Goal: Task Accomplishment & Management: Use online tool/utility

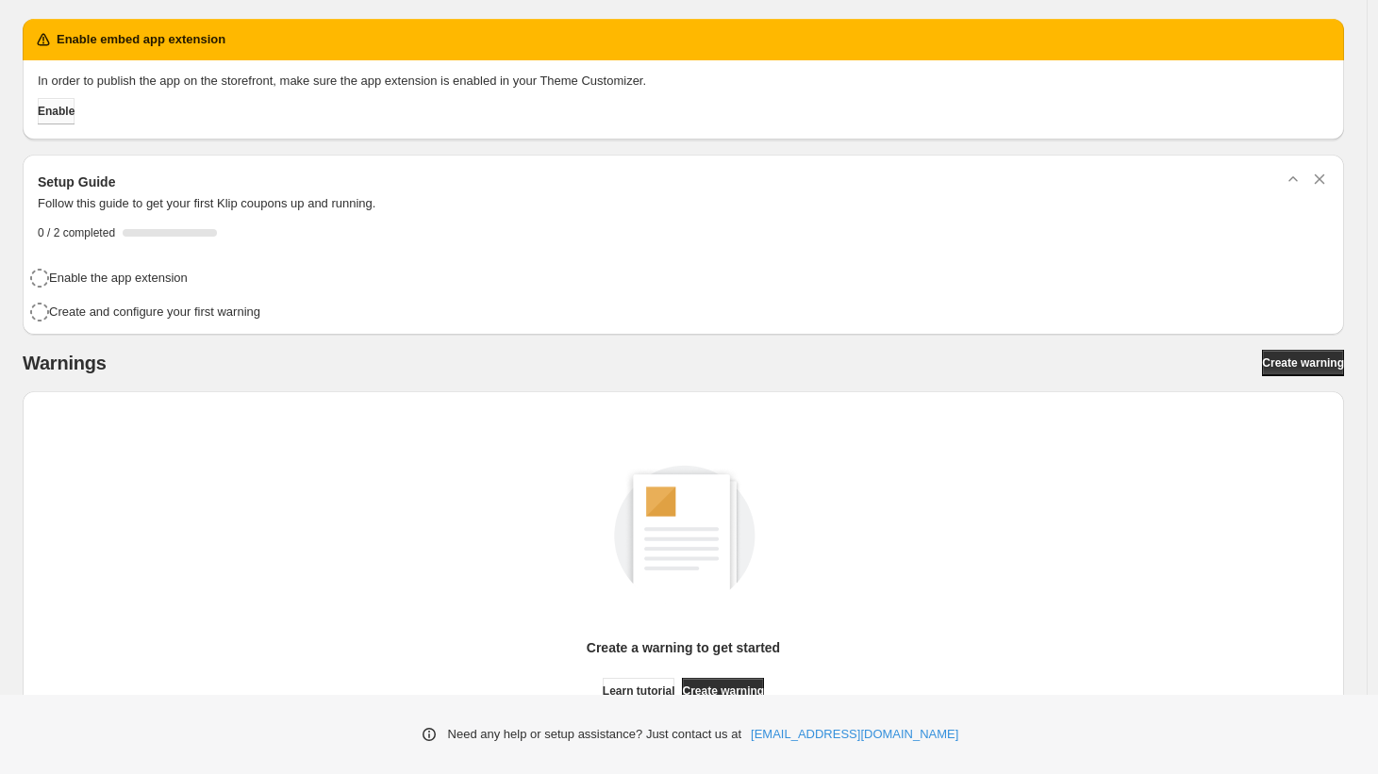
click at [74, 121] on button "Enable" at bounding box center [56, 111] width 37 height 26
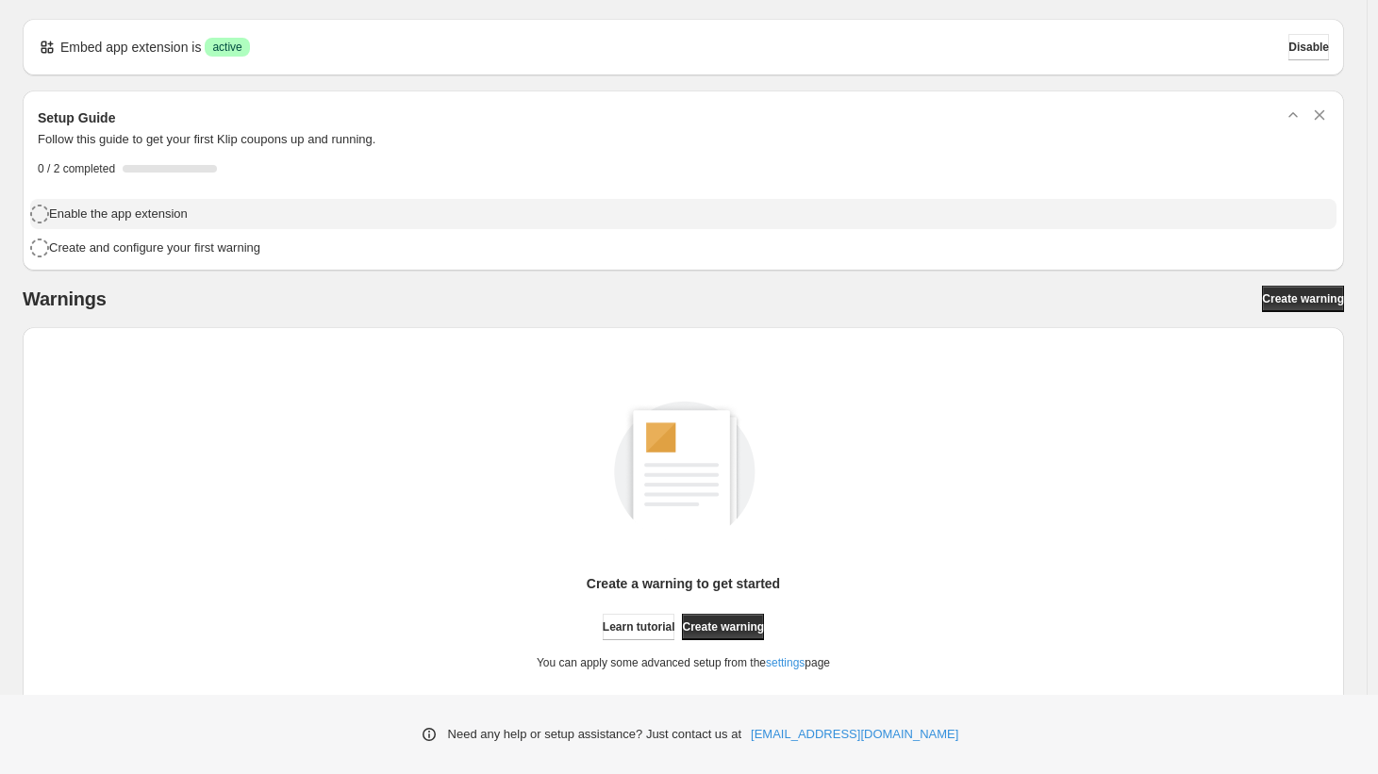
click at [83, 216] on h4 "Enable the app extension" at bounding box center [118, 214] width 139 height 19
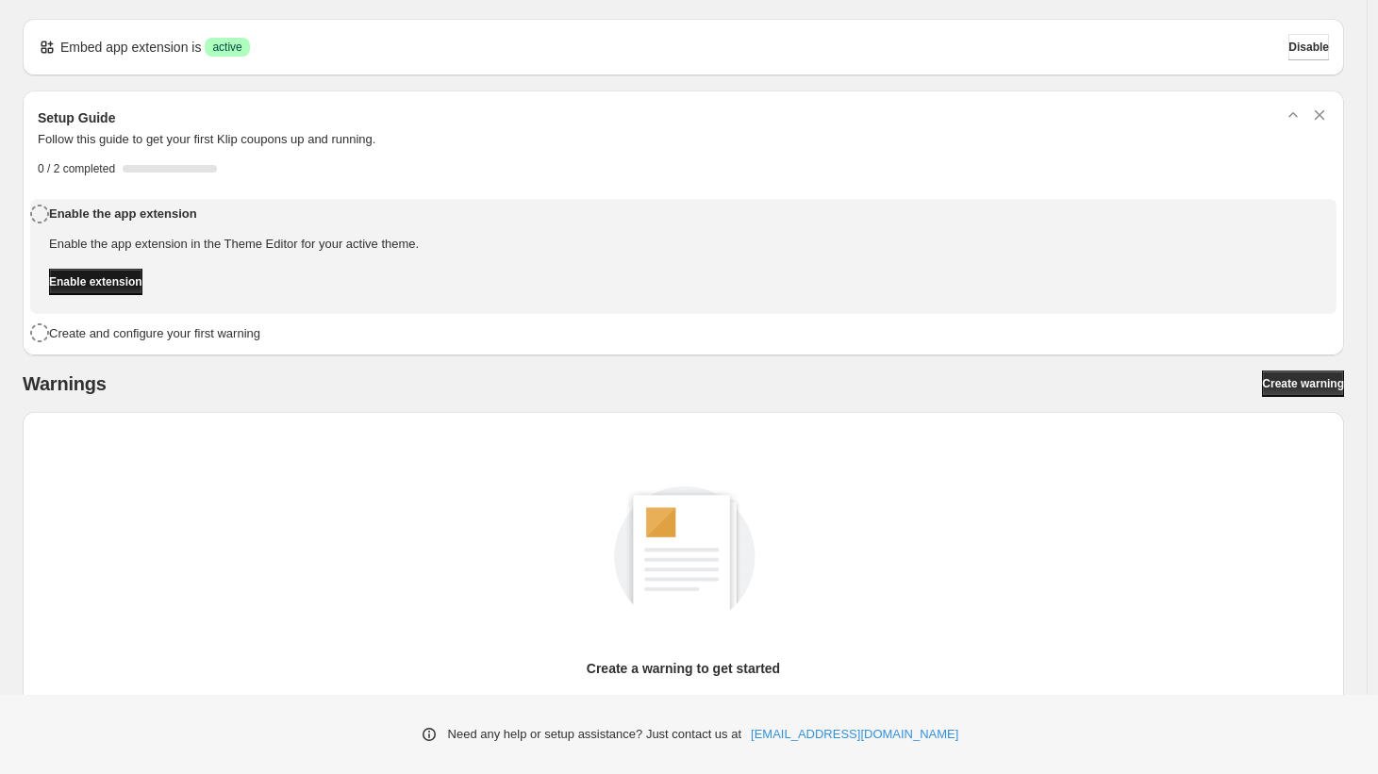
click at [142, 275] on span "Enable extension" at bounding box center [95, 281] width 93 height 15
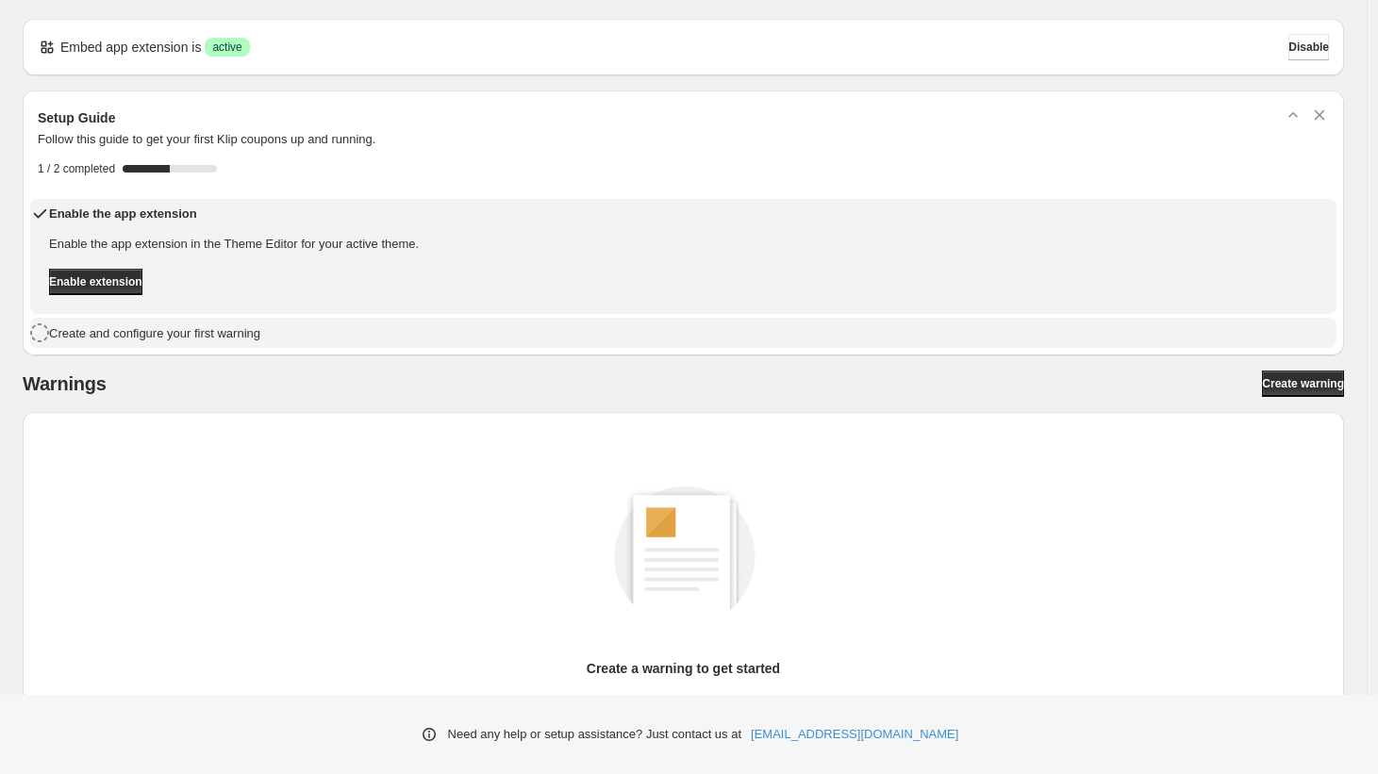
click at [168, 335] on h4 "Create and configure your first warning" at bounding box center [154, 333] width 211 height 19
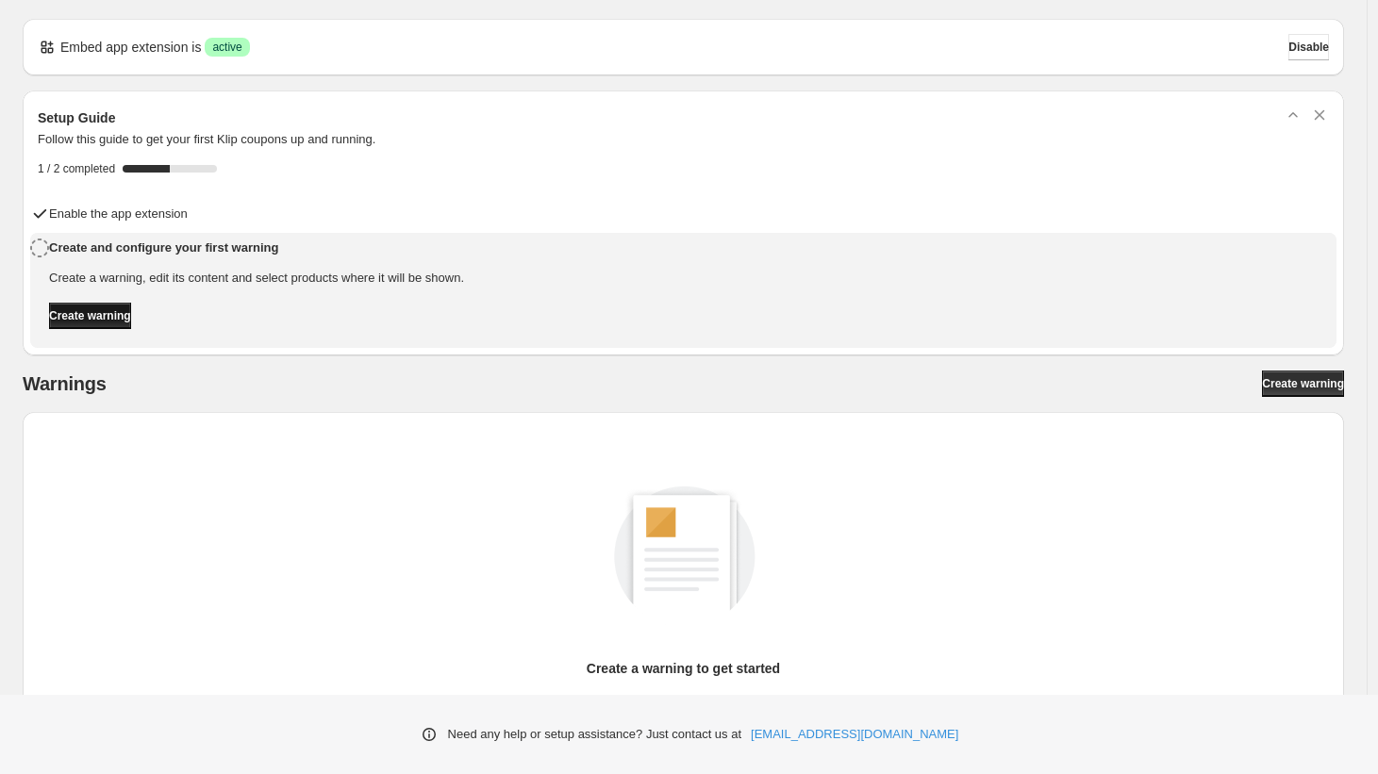
click at [131, 318] on span "Create warning" at bounding box center [90, 315] width 82 height 15
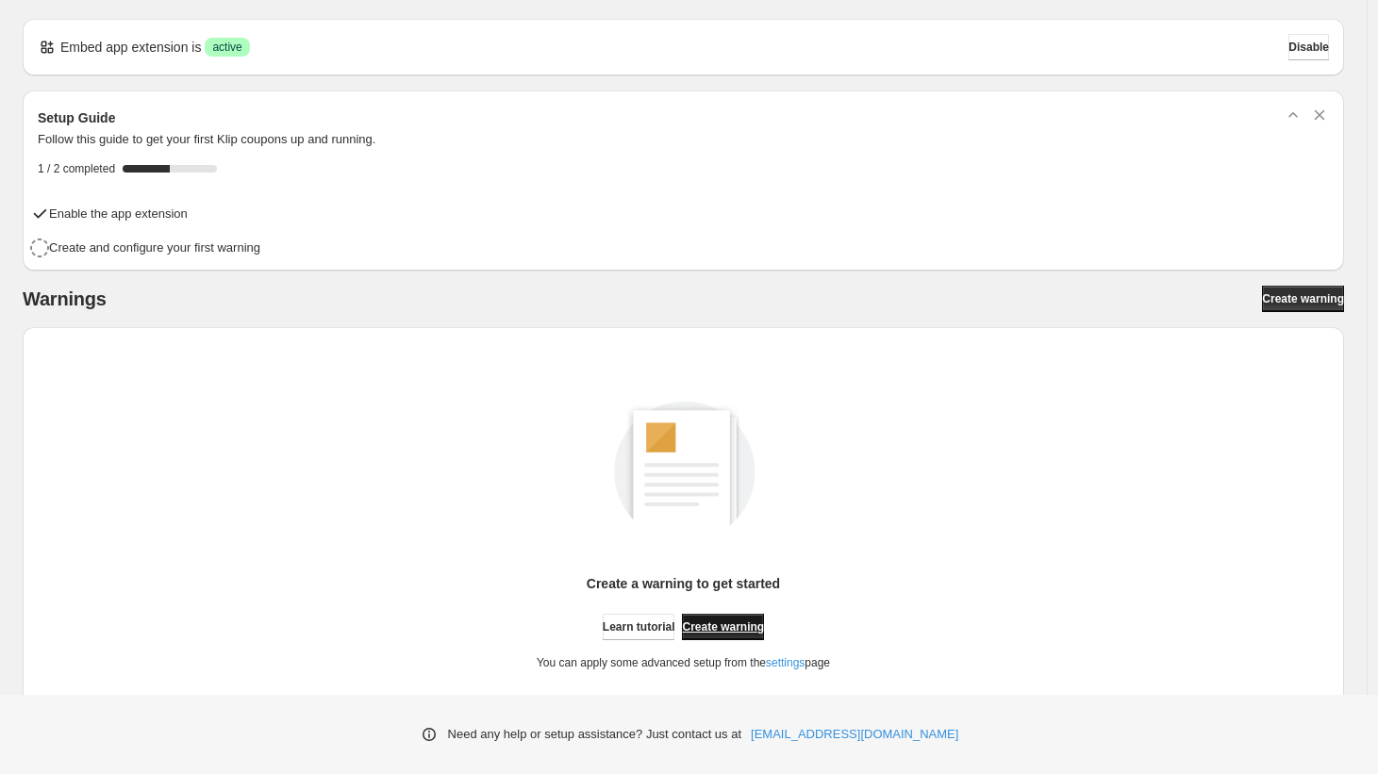
click at [716, 622] on span "Create warning" at bounding box center [723, 626] width 82 height 15
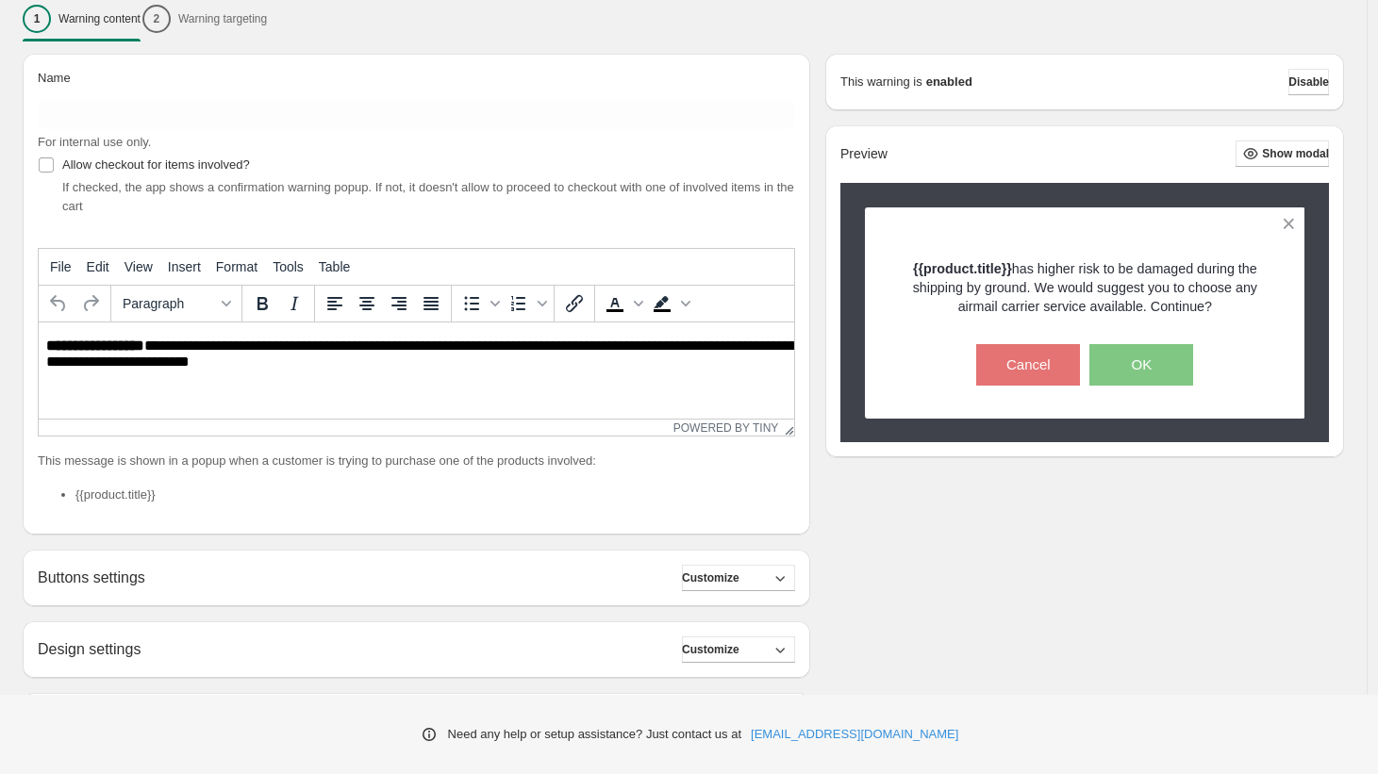
scroll to position [153, 0]
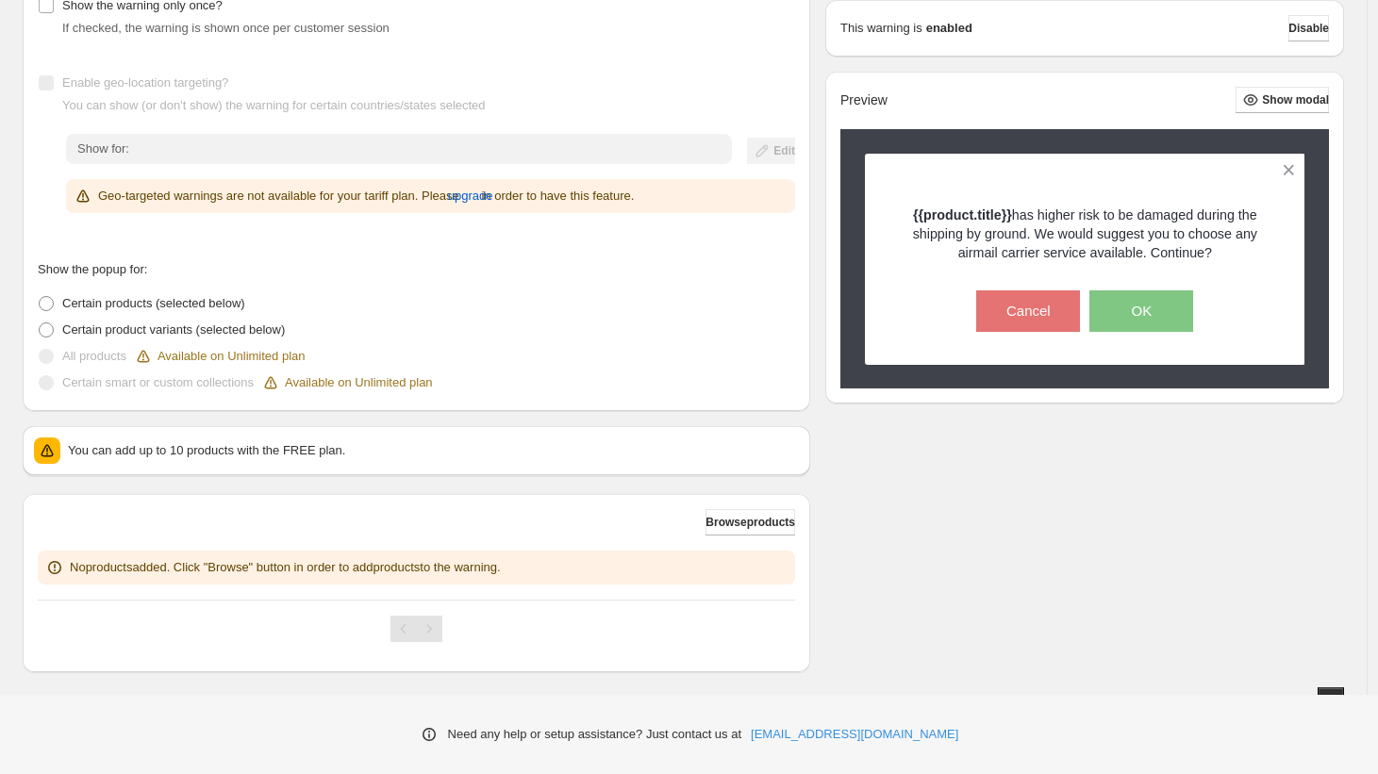
scroll to position [271, 0]
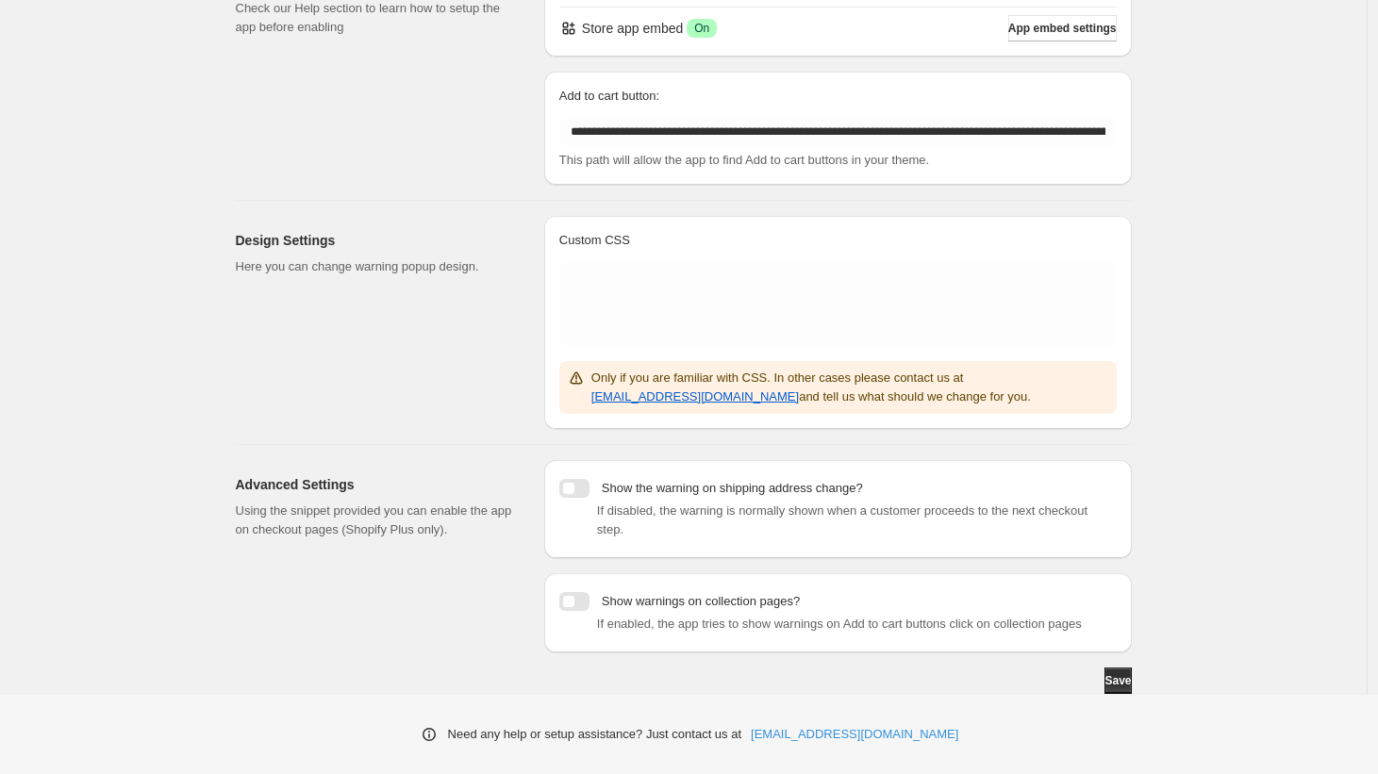
scroll to position [205, 0]
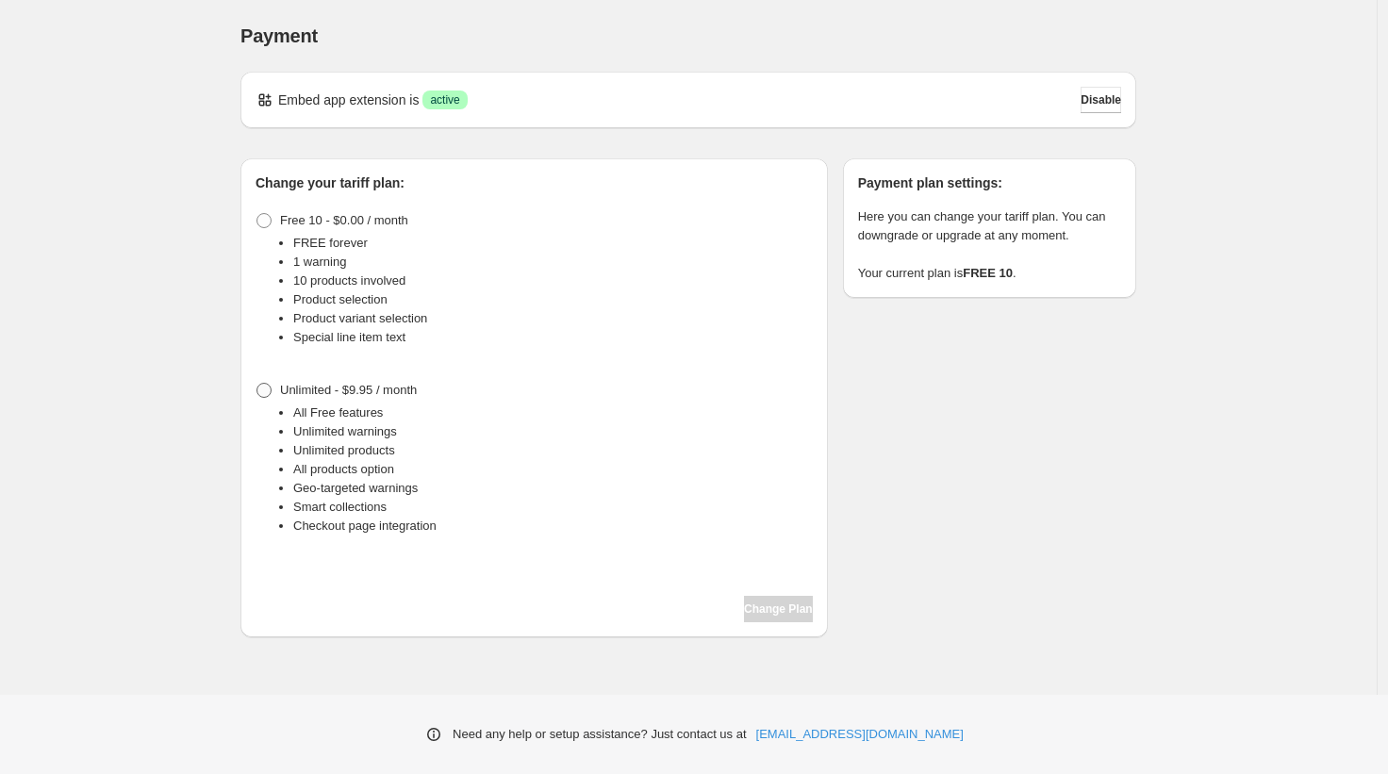
click at [272, 389] on span at bounding box center [264, 390] width 17 height 17
click at [767, 613] on span "Change Plan" at bounding box center [778, 609] width 69 height 15
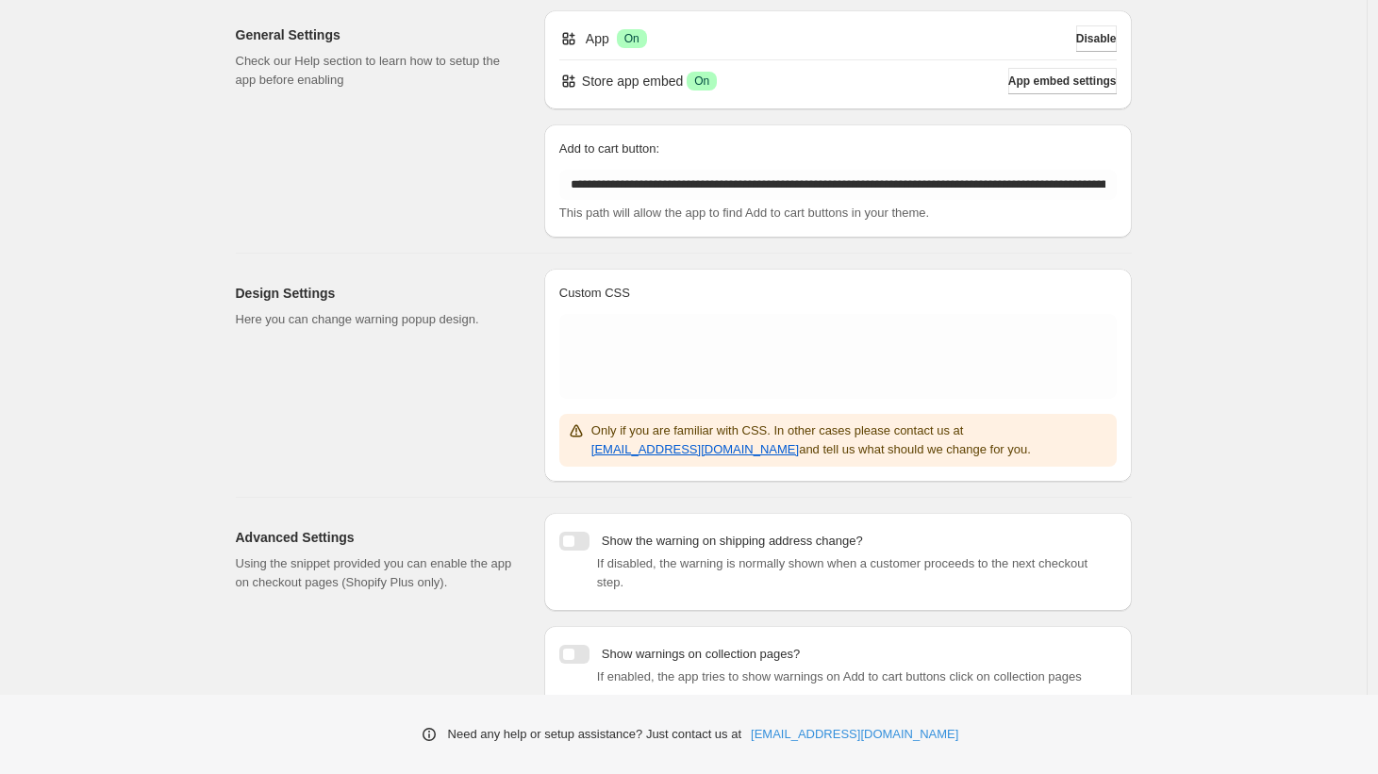
scroll to position [131, 0]
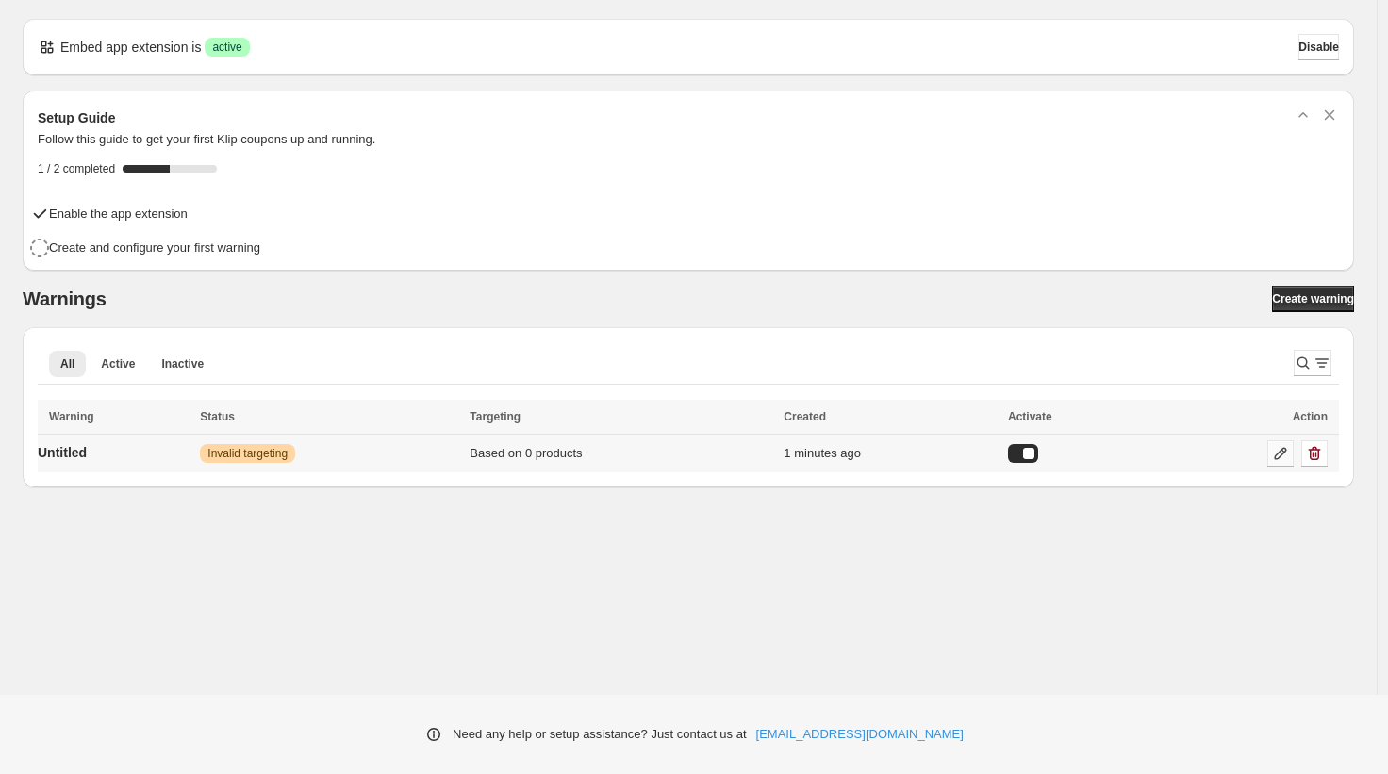
click at [1288, 453] on icon at bounding box center [1280, 453] width 19 height 19
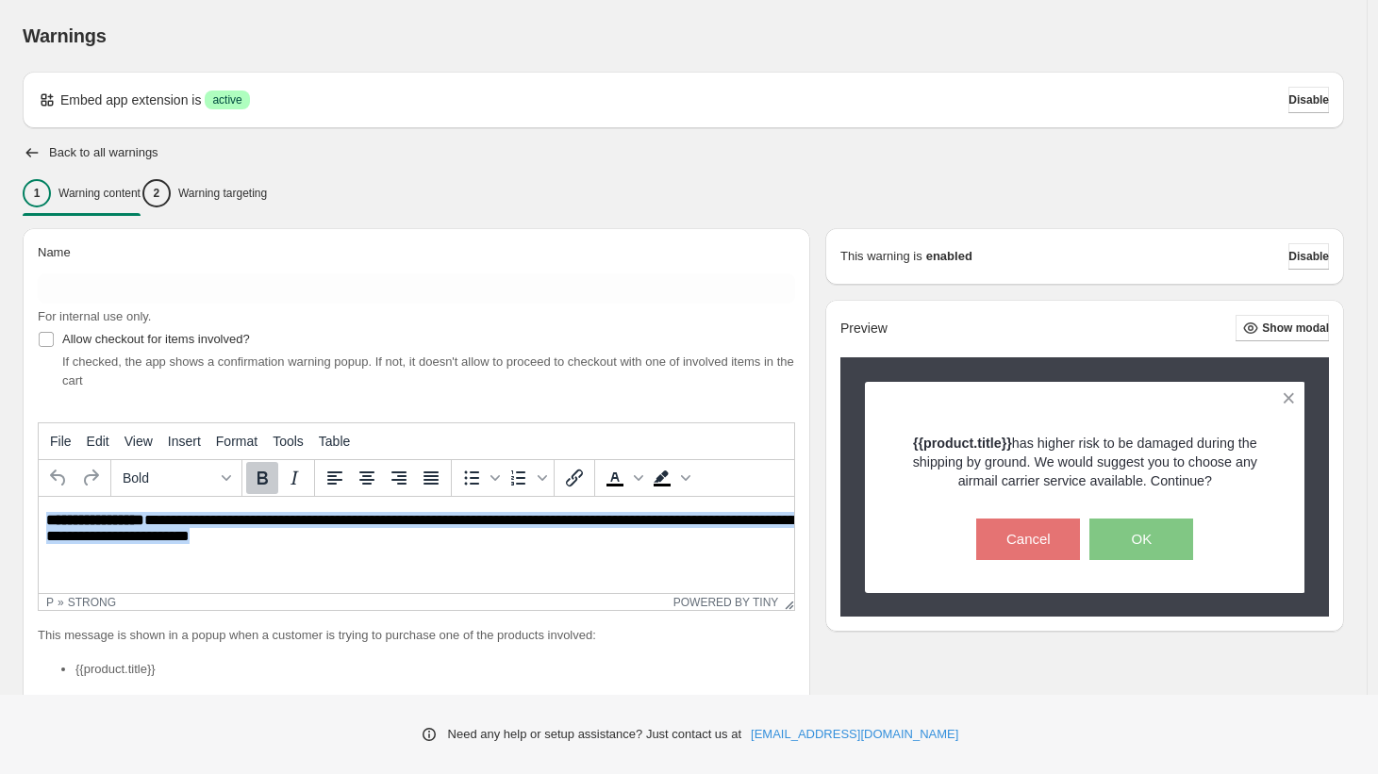
drag, startPoint x: 327, startPoint y: 536, endPoint x: 15, endPoint y: 522, distance: 312.4
click at [39, 522] on html "**********" at bounding box center [416, 529] width 755 height 65
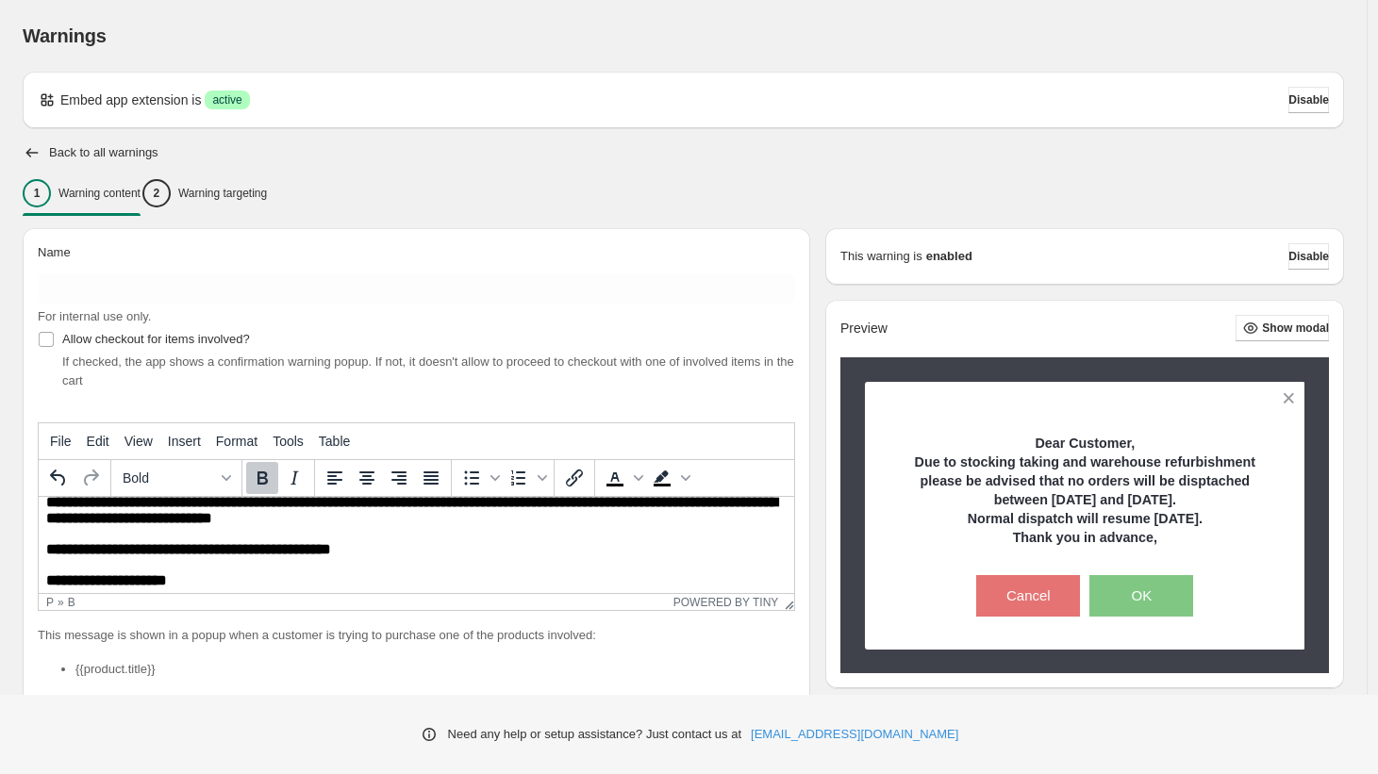
scroll to position [84, 0]
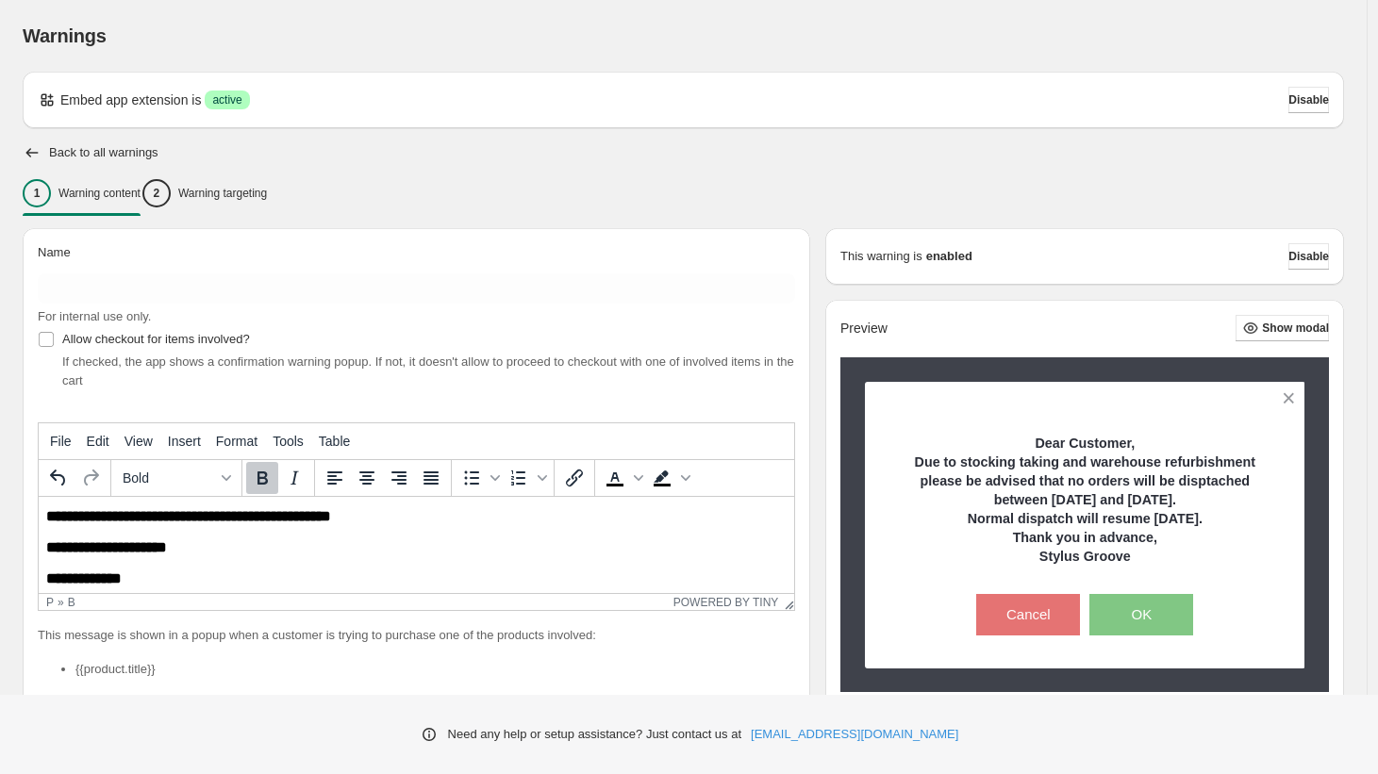
click at [331, 562] on body "**********" at bounding box center [416, 507] width 740 height 158
click at [260, 480] on icon "Bold" at bounding box center [262, 478] width 23 height 23
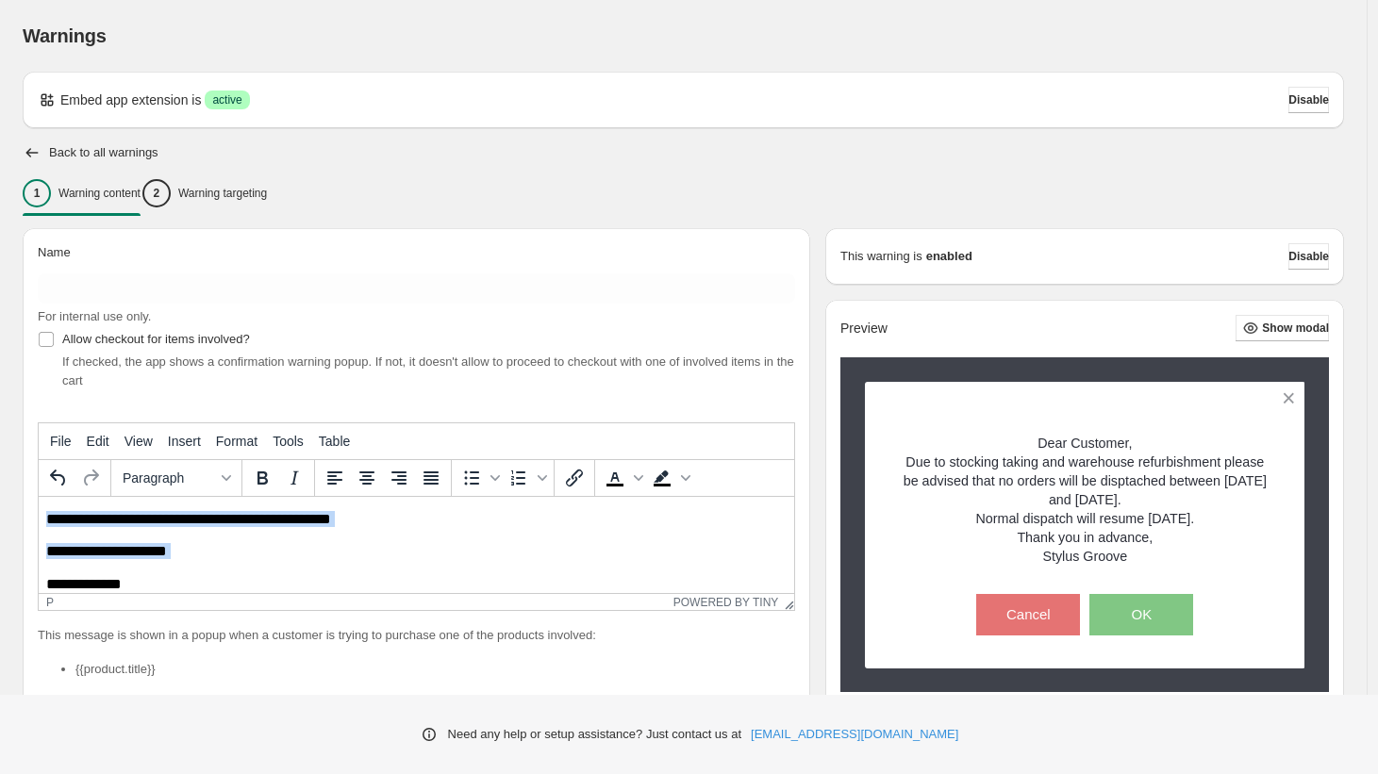
scroll to position [0, 0]
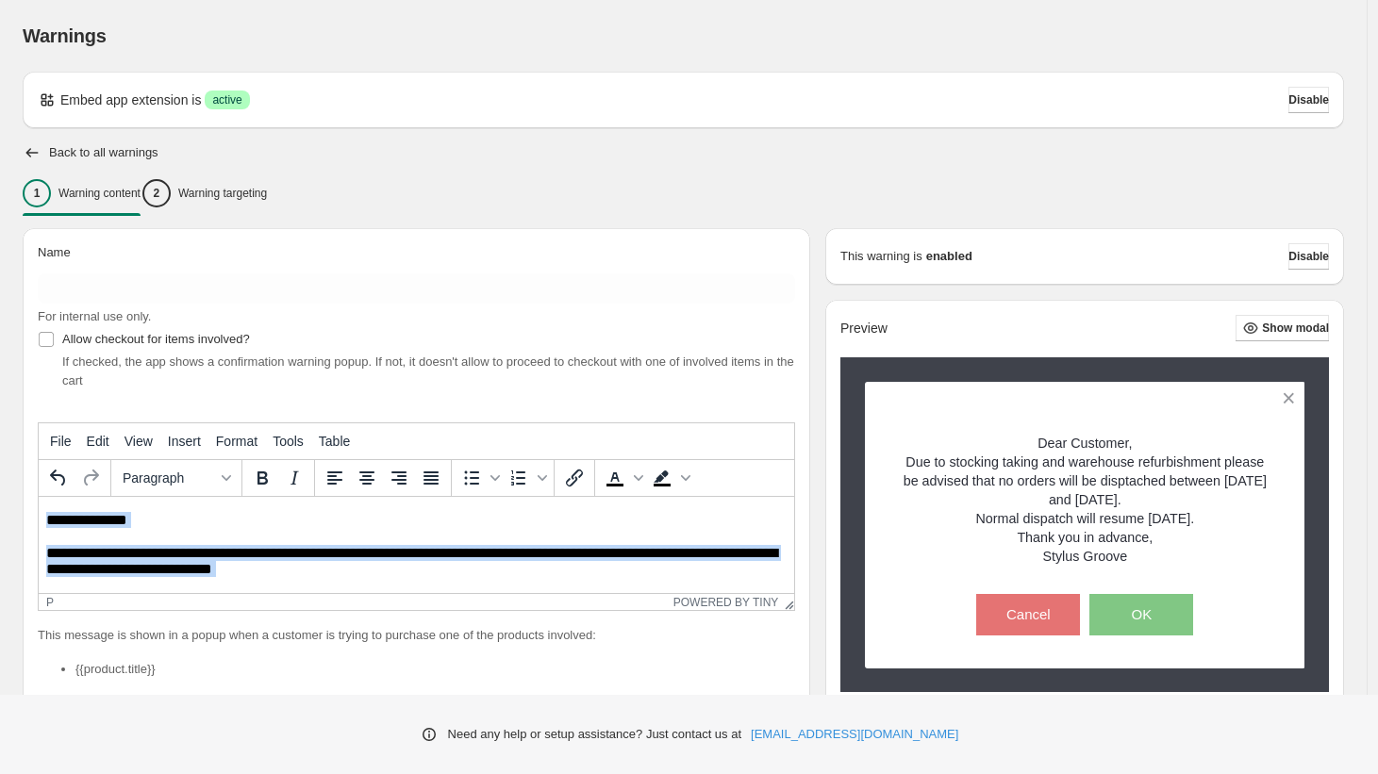
click at [518, 558] on p "**********" at bounding box center [414, 562] width 736 height 35
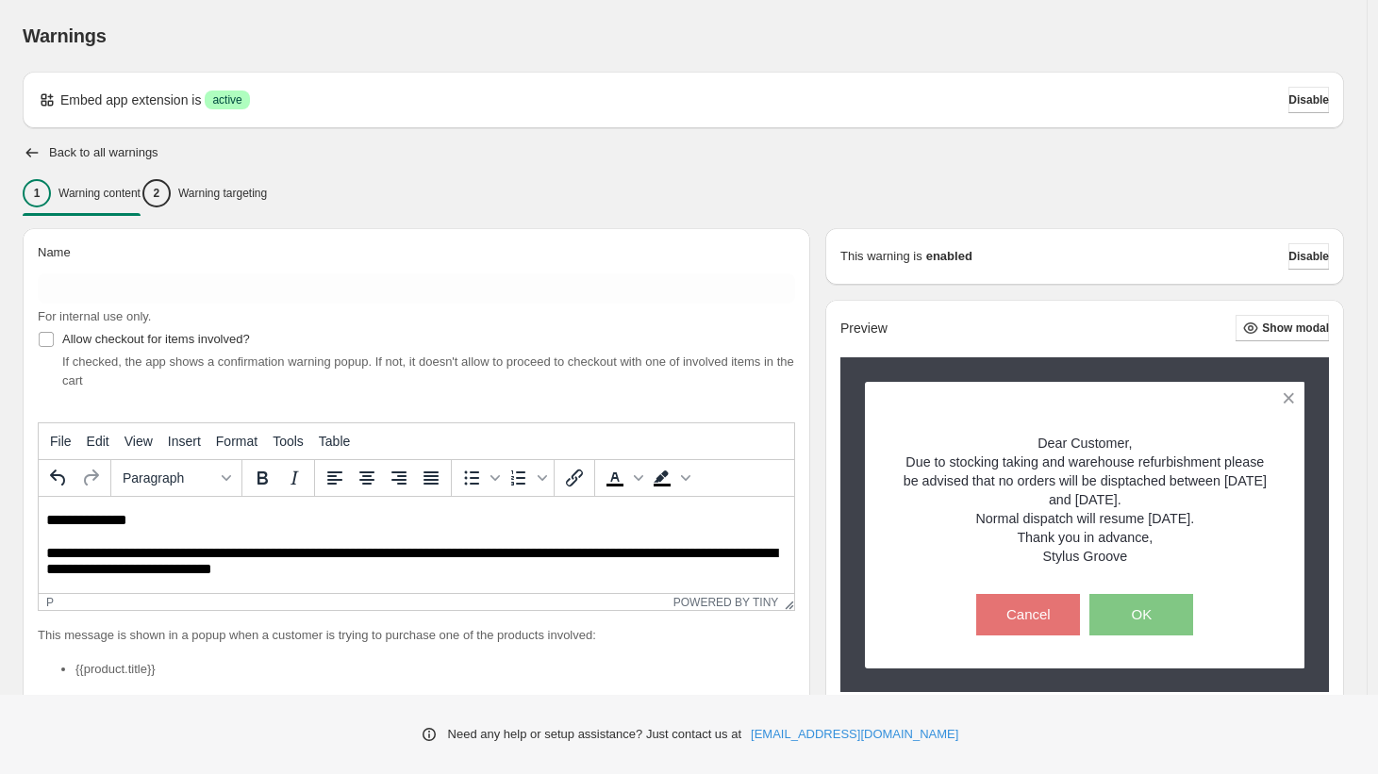
click at [518, 558] on p "**********" at bounding box center [414, 562] width 736 height 35
click at [514, 548] on p "**********" at bounding box center [414, 562] width 736 height 35
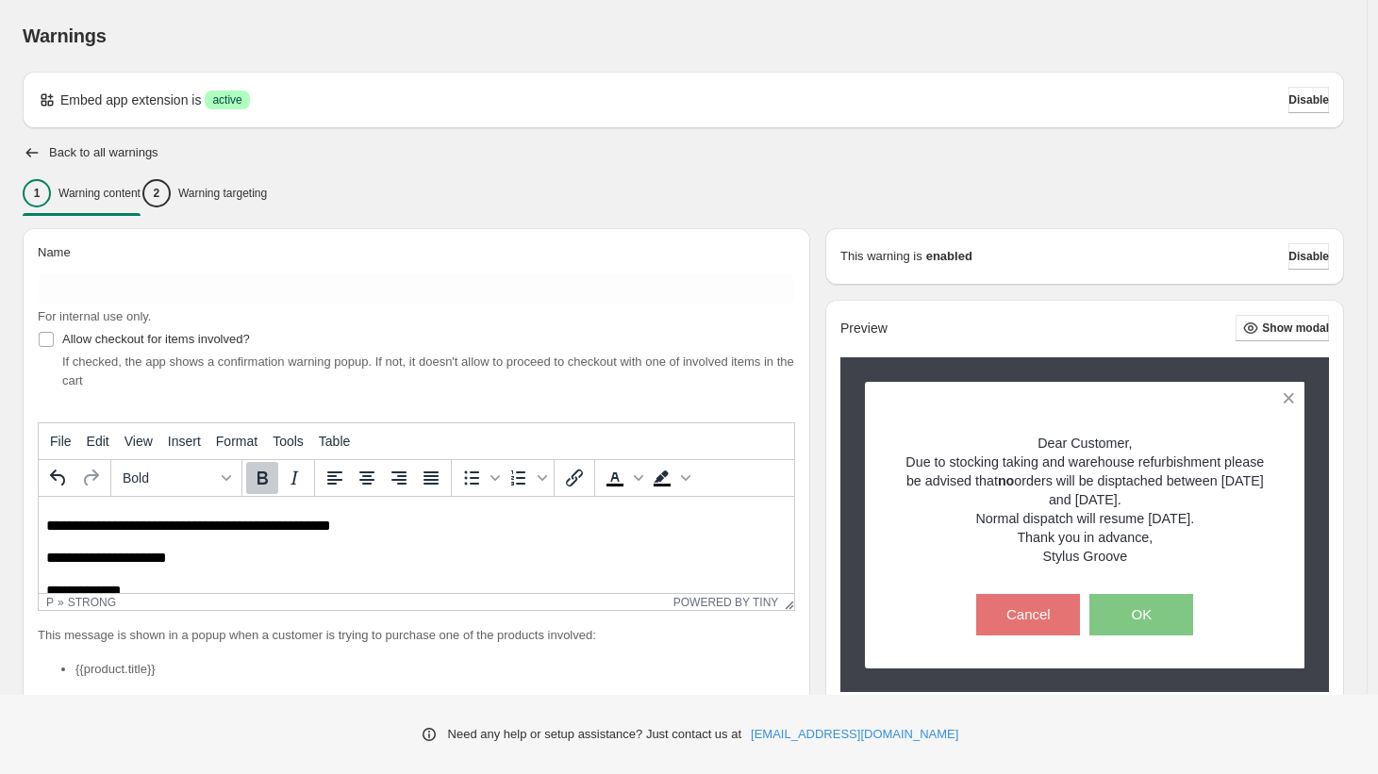
scroll to position [75, 0]
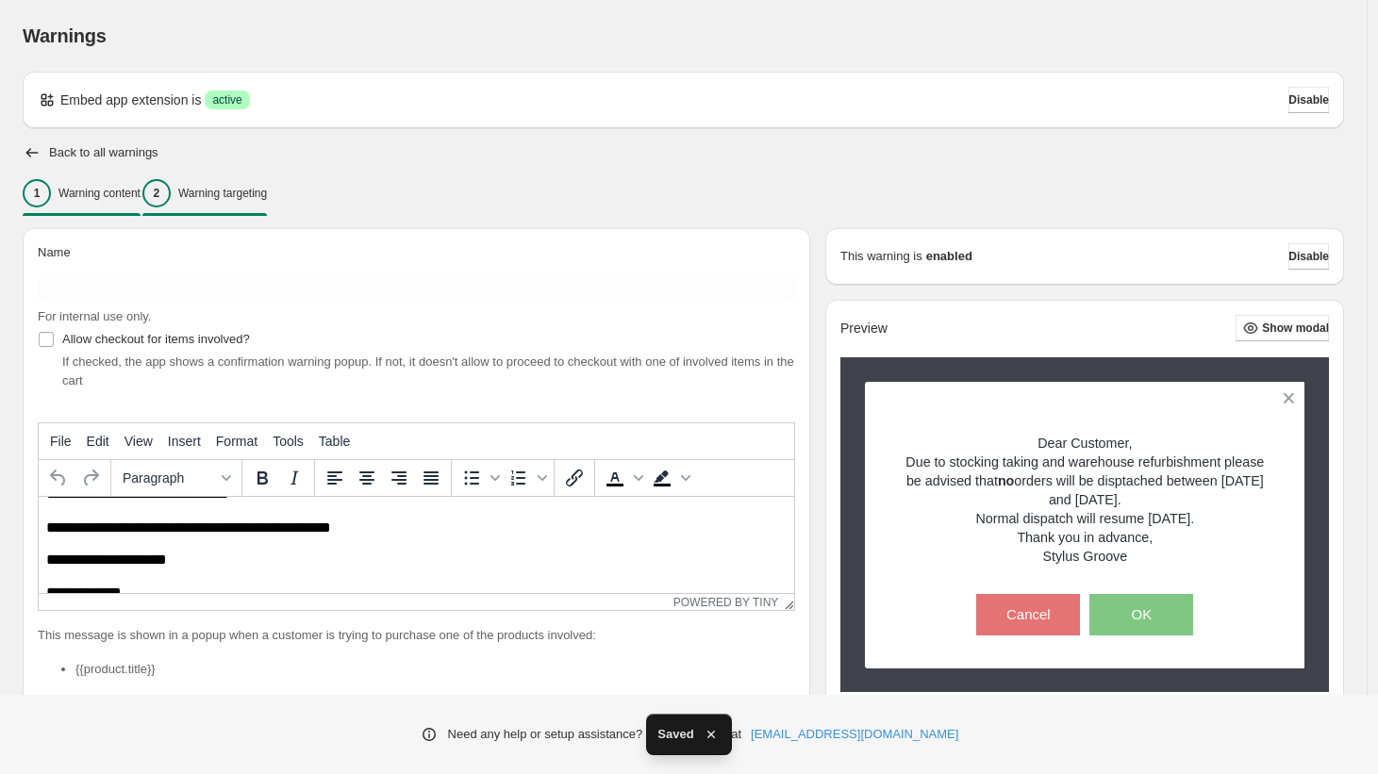
click at [259, 186] on p "Warning targeting" at bounding box center [222, 193] width 89 height 15
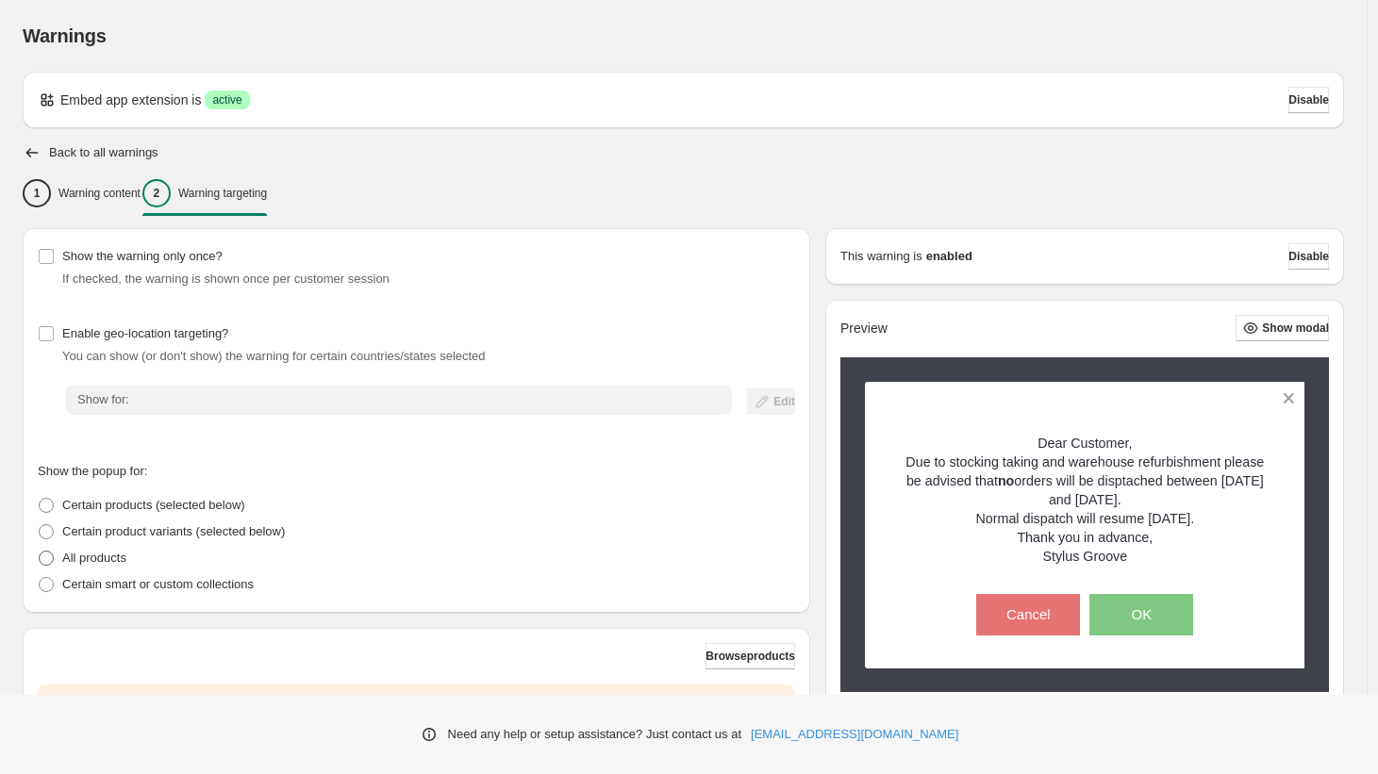
click at [48, 562] on span at bounding box center [46, 558] width 15 height 15
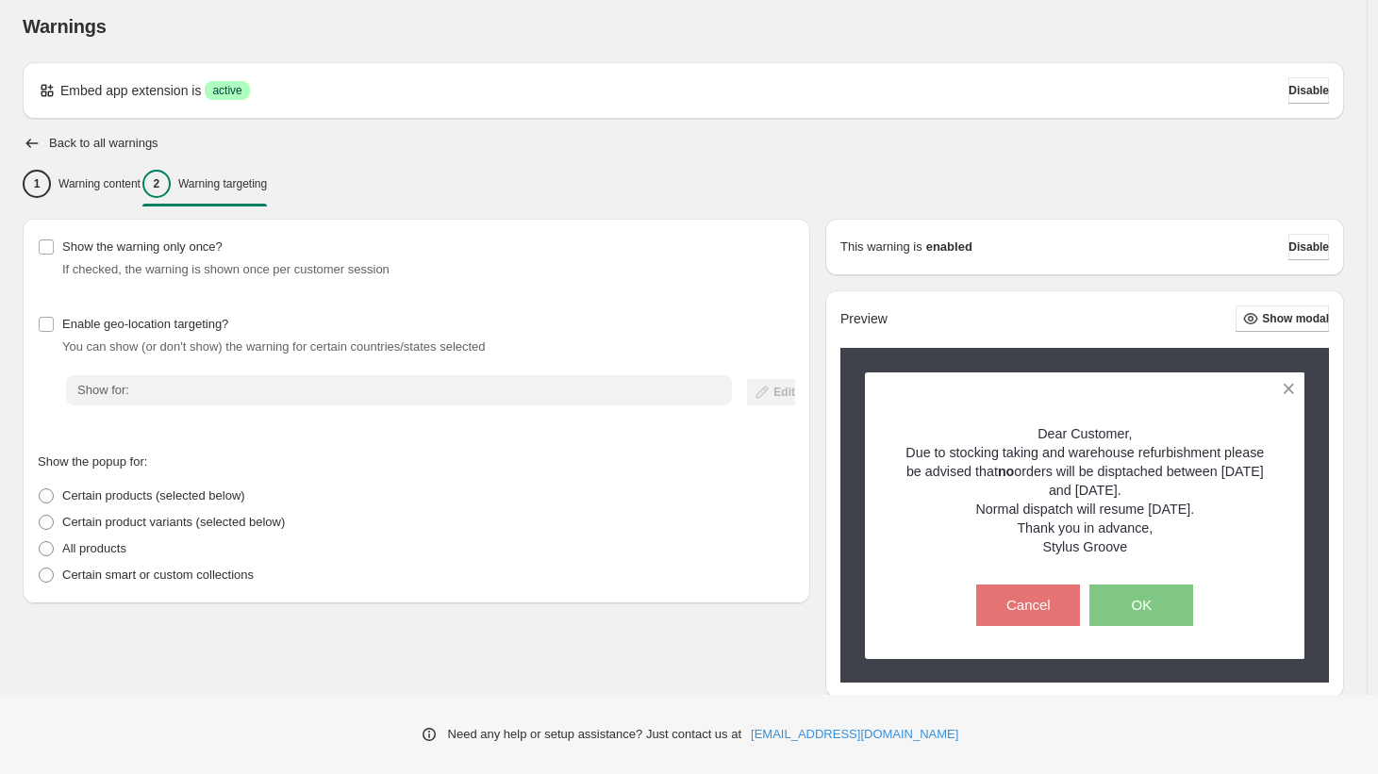
scroll to position [0, 0]
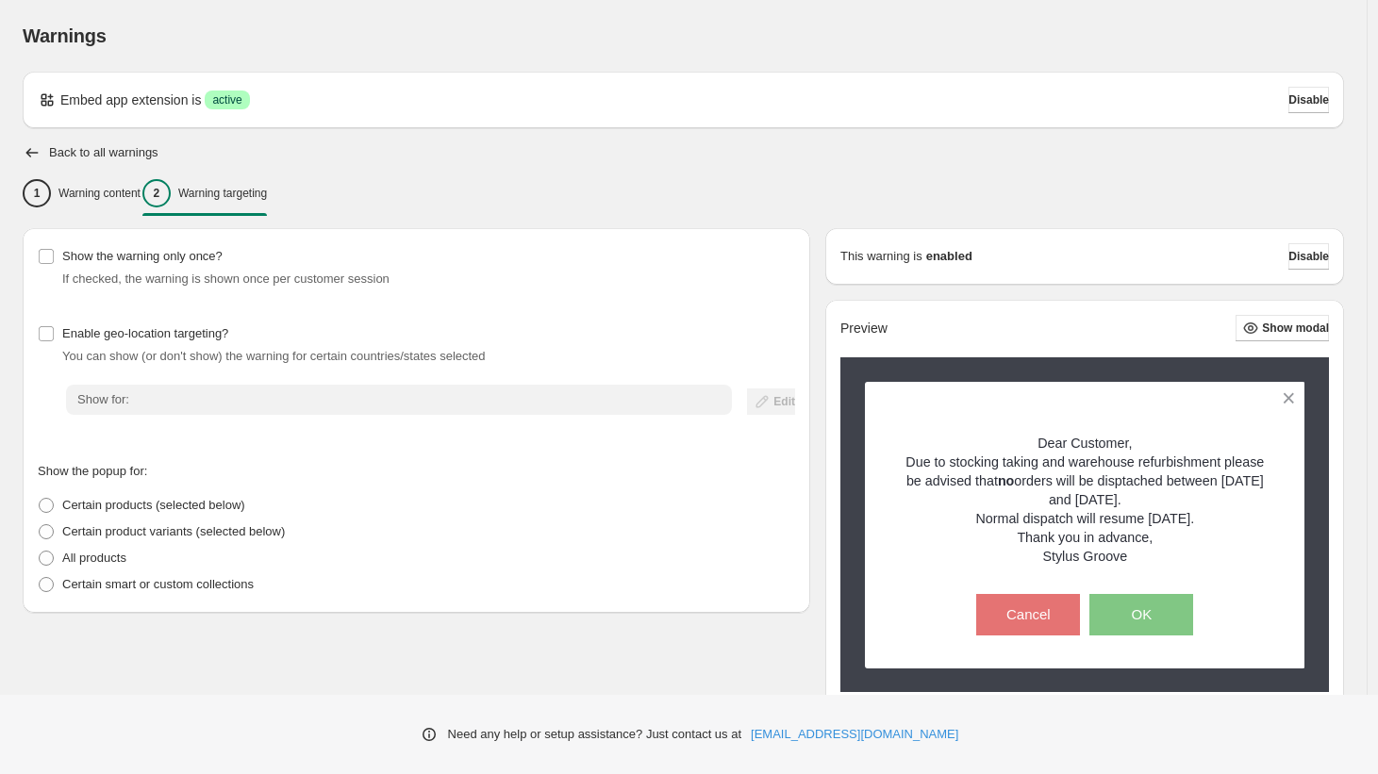
click at [133, 413] on div "Show for:" at bounding box center [399, 400] width 666 height 30
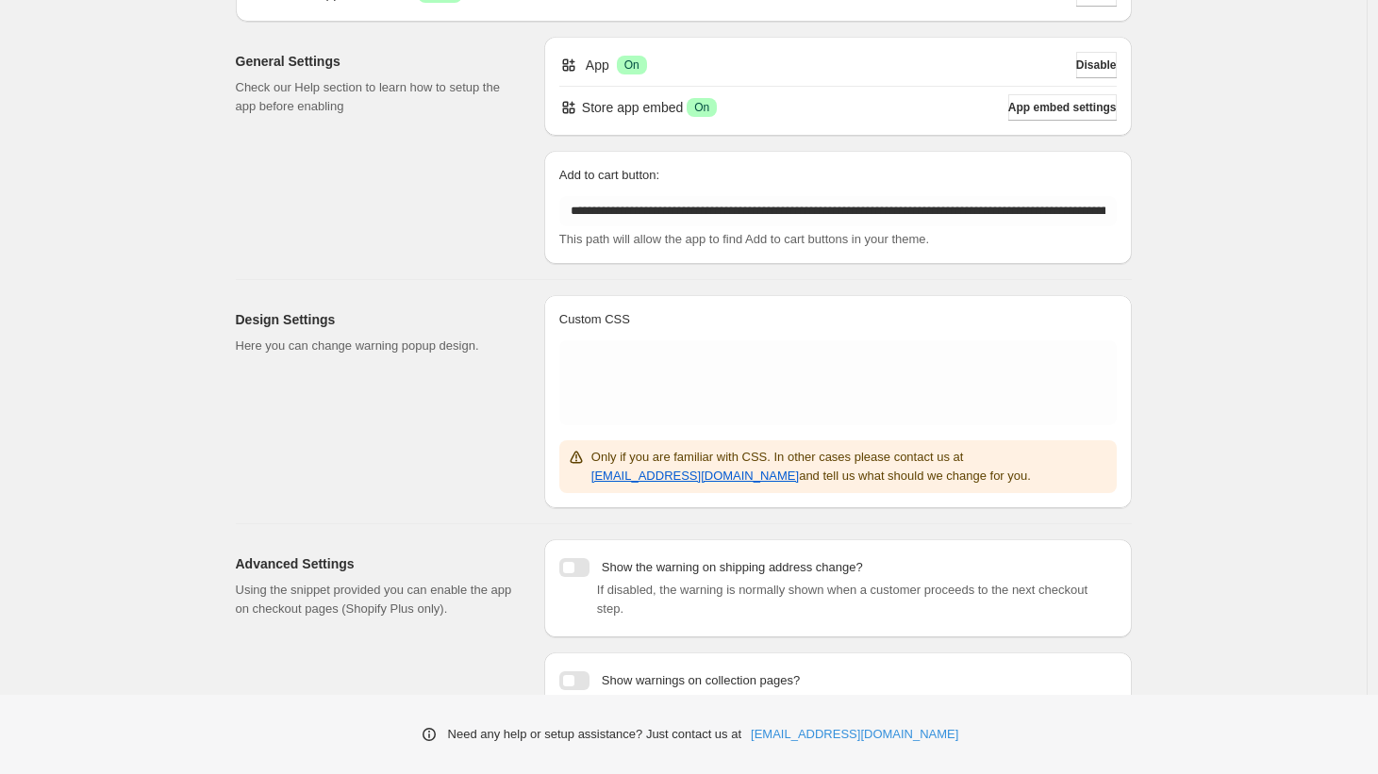
scroll to position [106, 0]
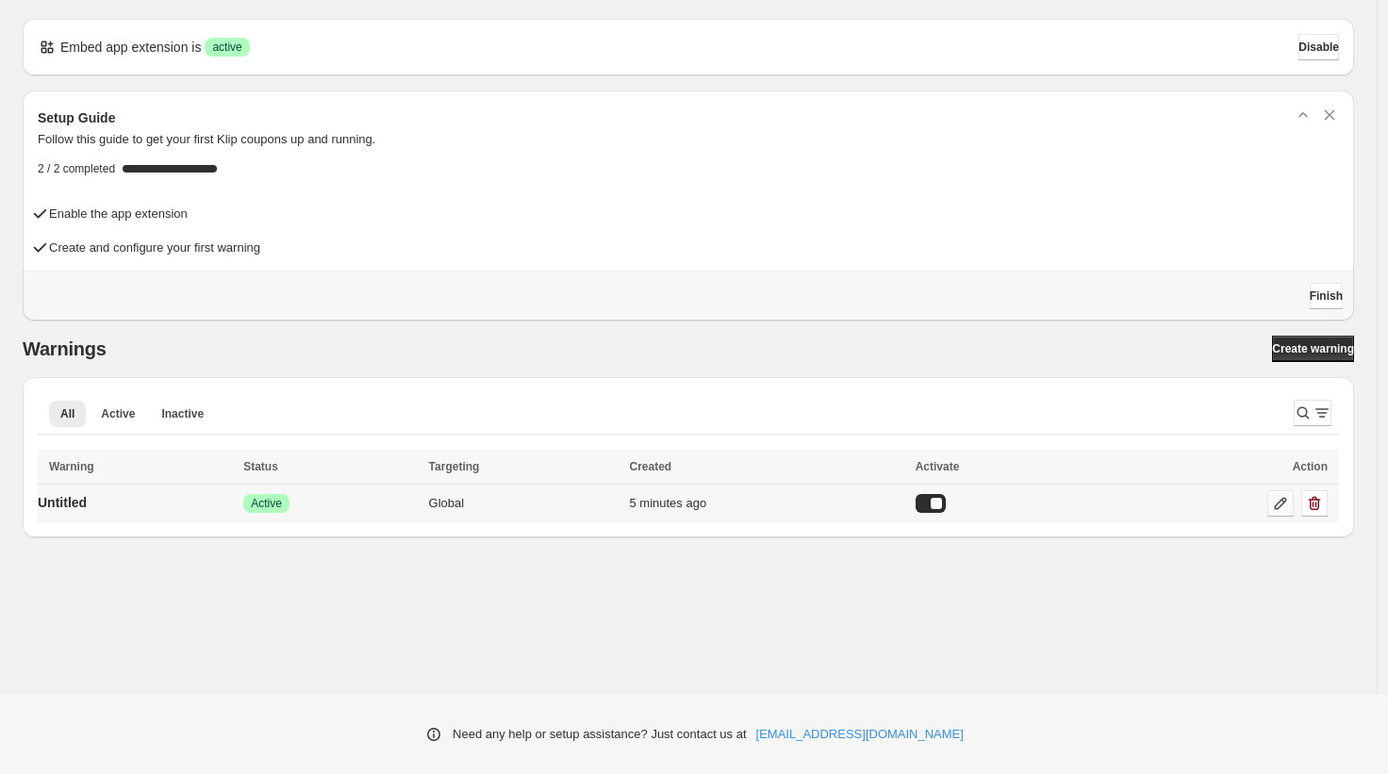
click at [1280, 504] on icon at bounding box center [1280, 503] width 19 height 19
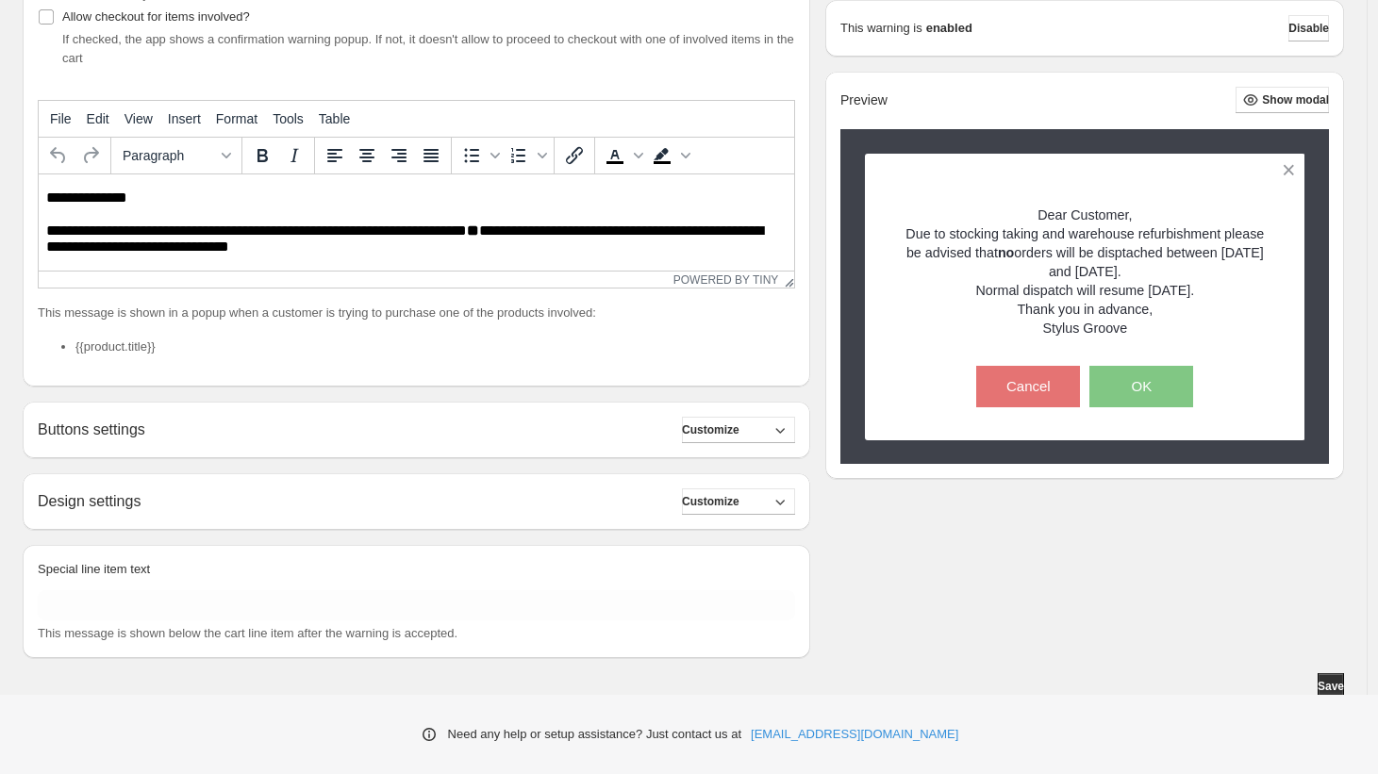
scroll to position [328, 0]
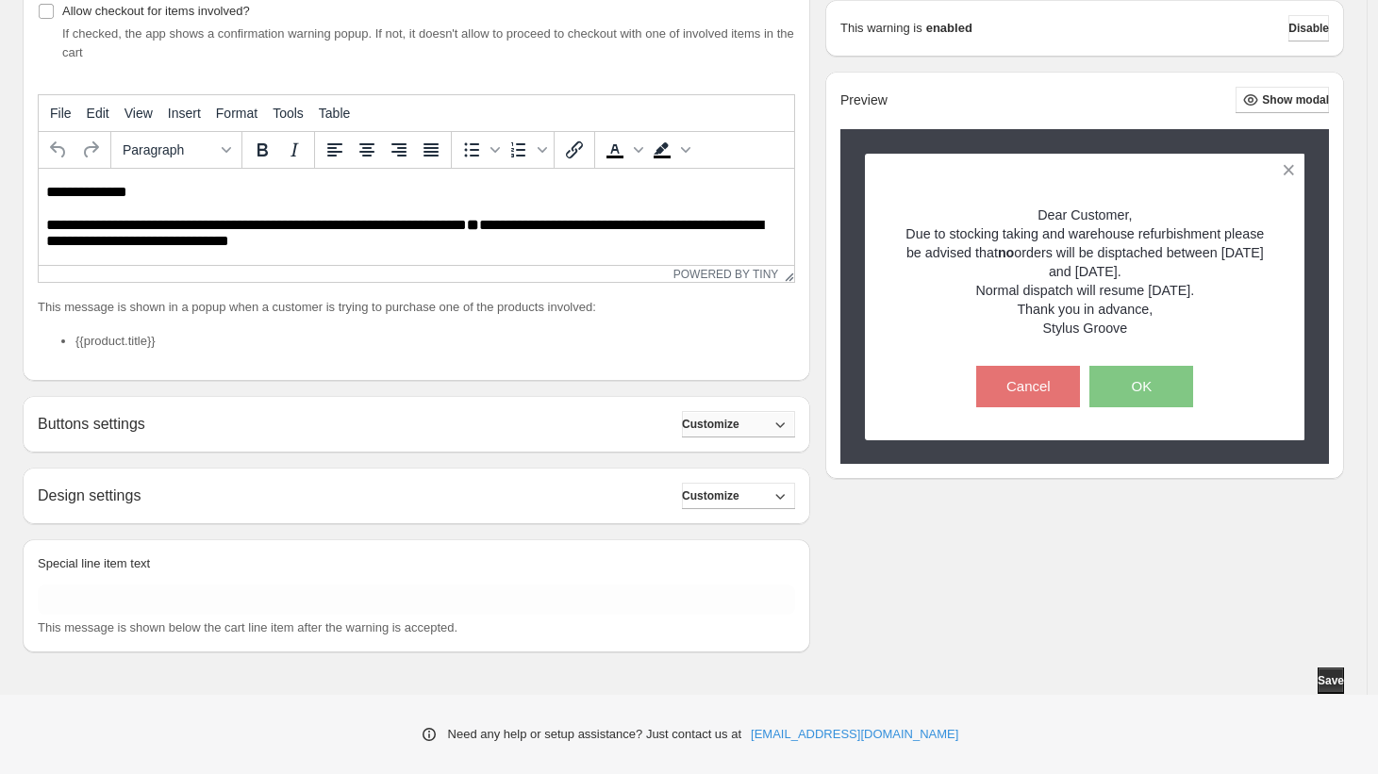
click at [739, 422] on span "Customize" at bounding box center [711, 424] width 58 height 15
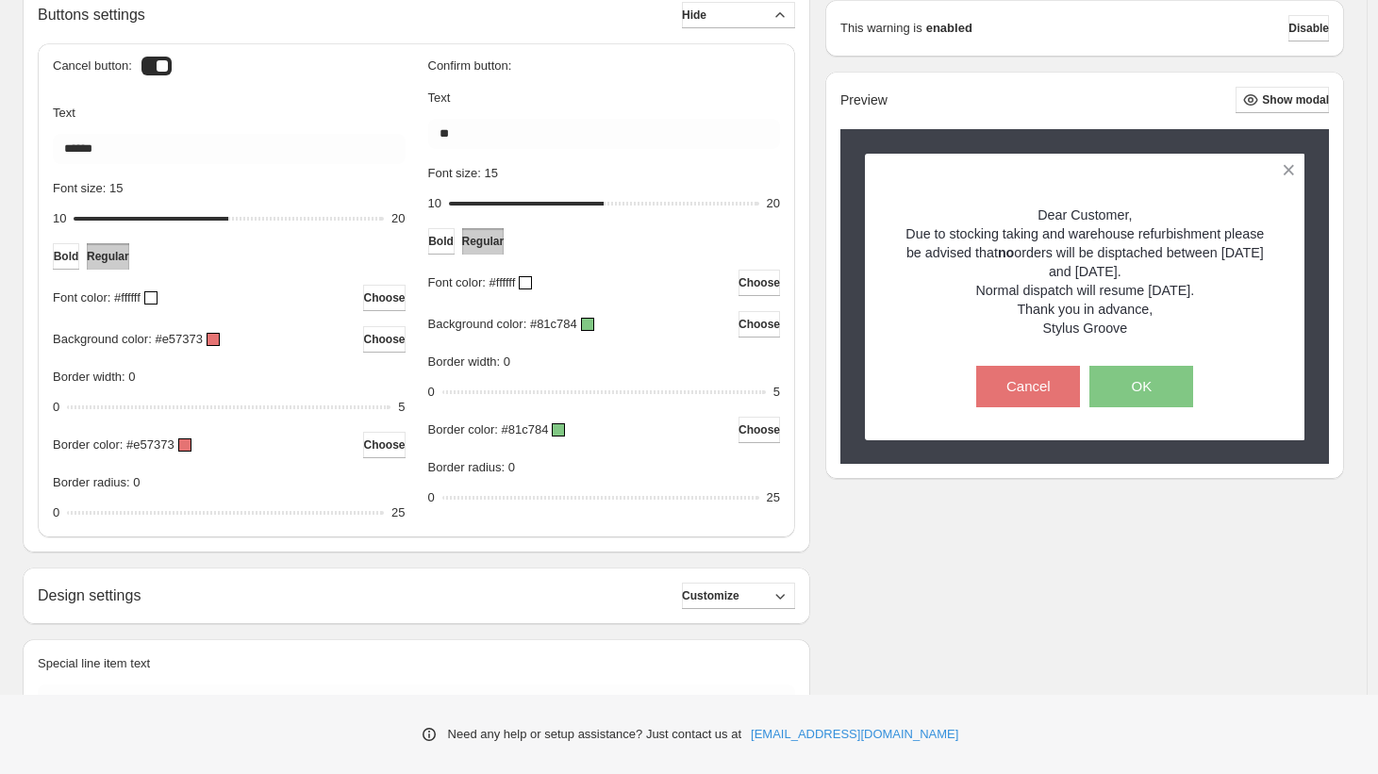
scroll to position [762, 0]
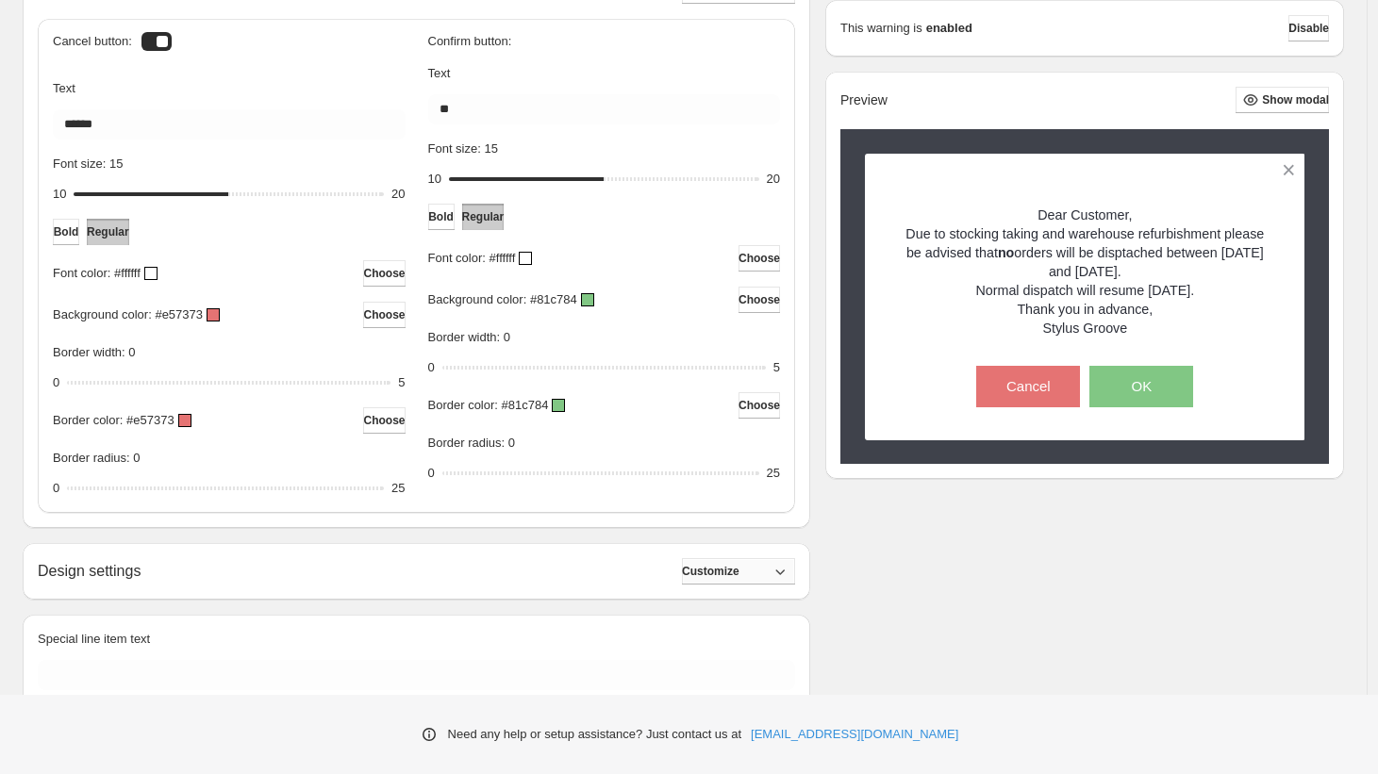
click at [730, 570] on span "Customize" at bounding box center [711, 571] width 58 height 15
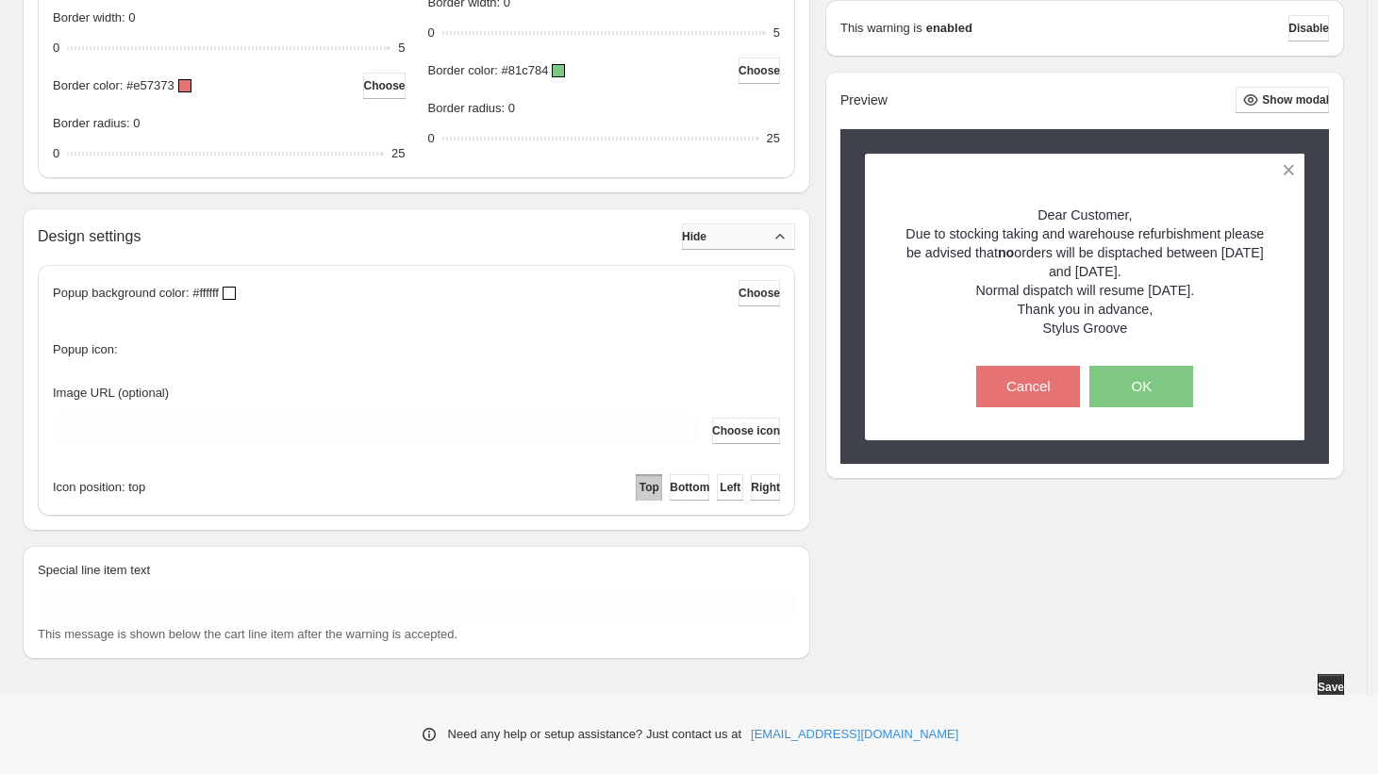
scroll to position [1102, 0]
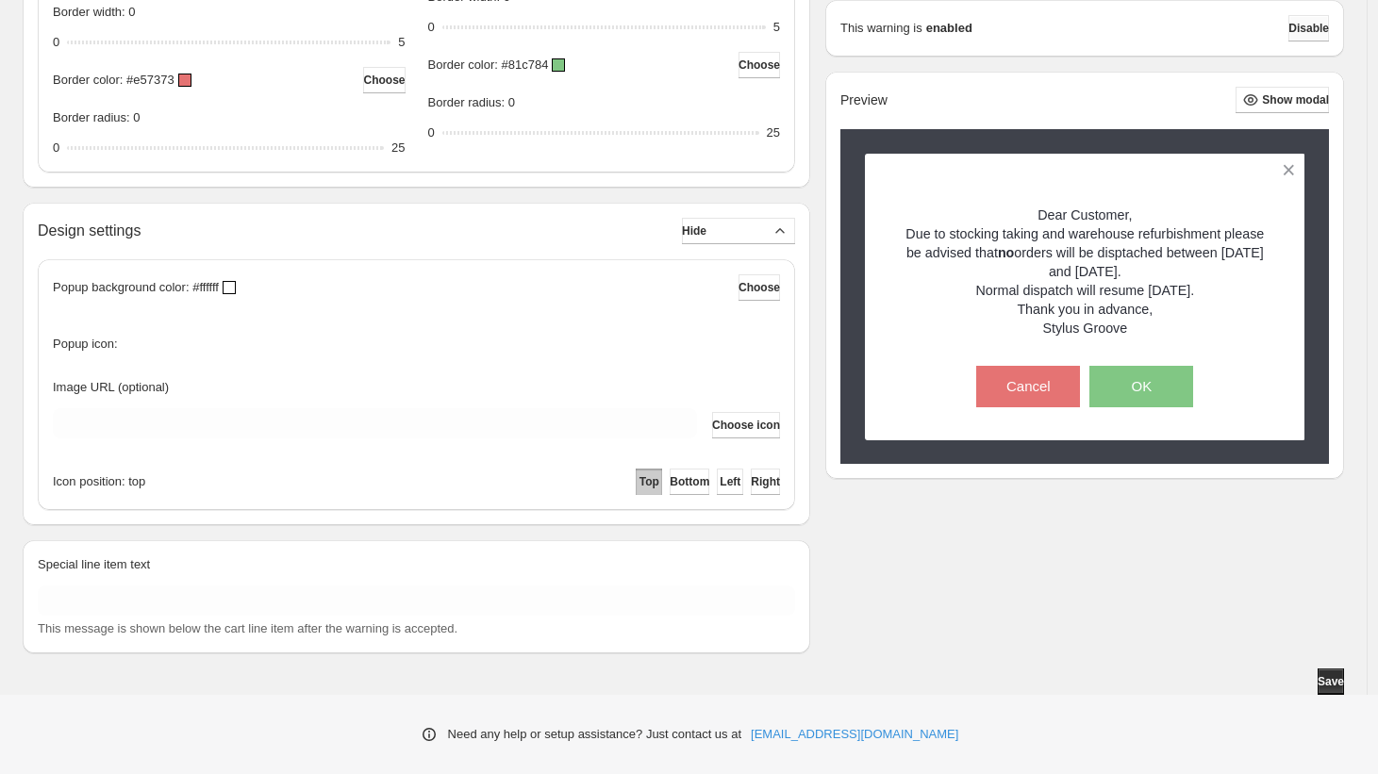
click at [1308, 25] on span "Disable" at bounding box center [1308, 28] width 41 height 15
click at [1302, 33] on span "Disable" at bounding box center [1308, 28] width 41 height 15
click at [1335, 682] on span "Save" at bounding box center [1330, 681] width 26 height 15
click at [1293, 29] on span "Disable" at bounding box center [1308, 28] width 41 height 15
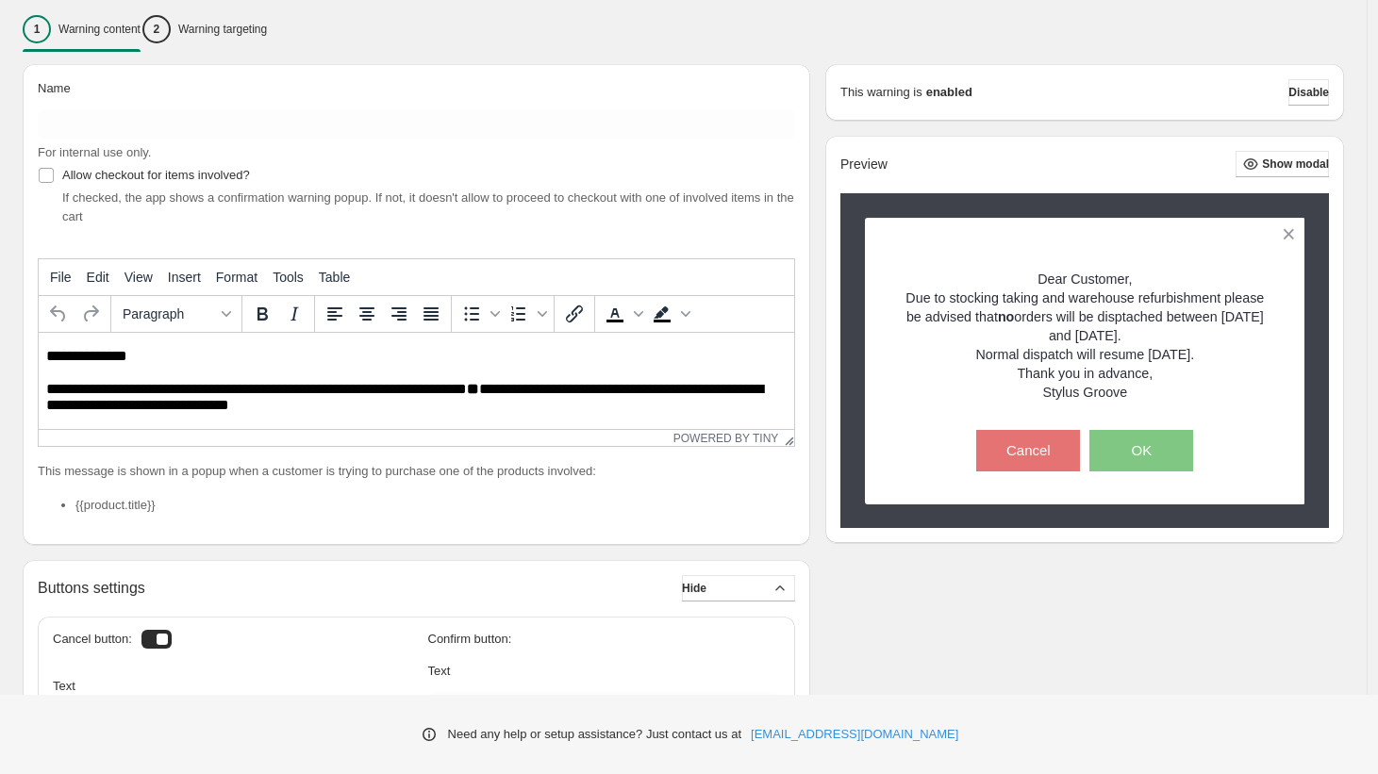
scroll to position [0, 0]
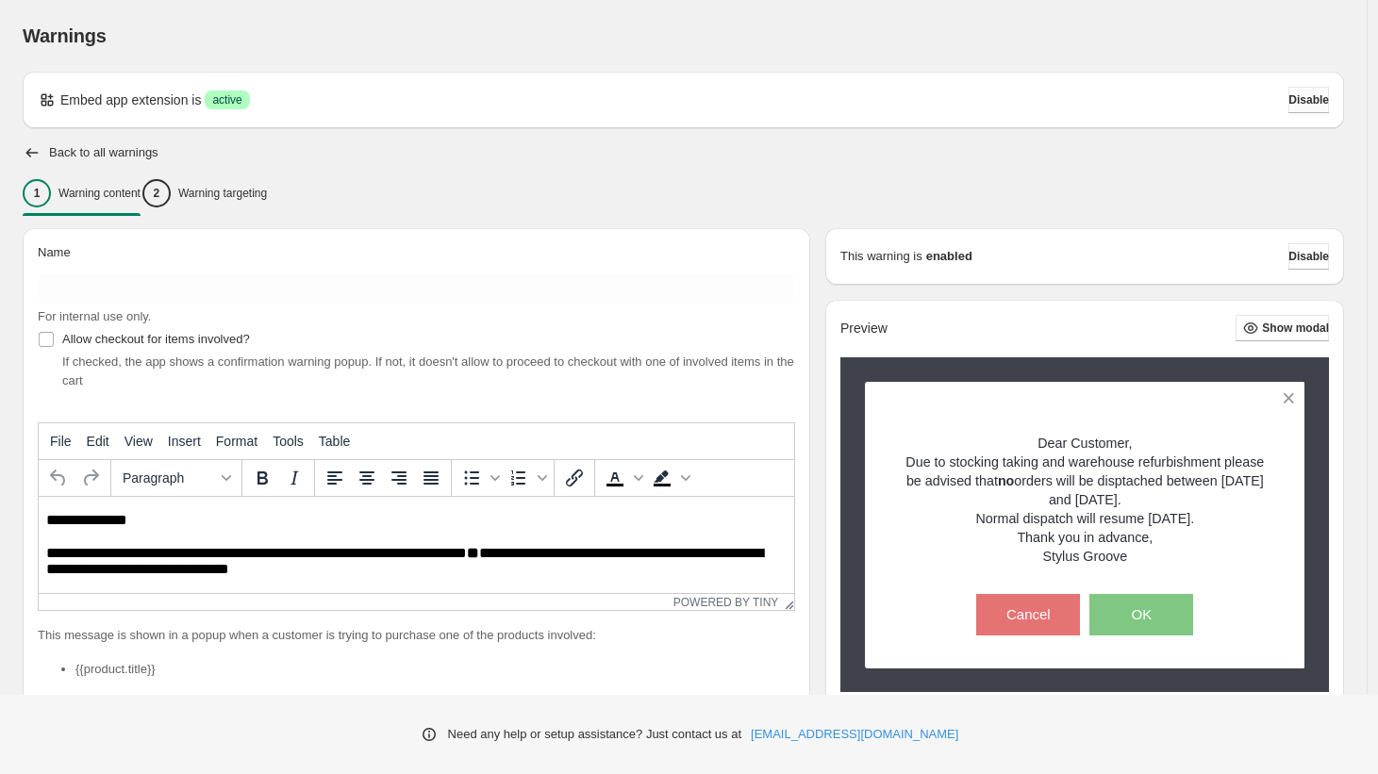
click at [1319, 95] on span "Disable" at bounding box center [1308, 99] width 41 height 15
